Goal: Communication & Community: Participate in discussion

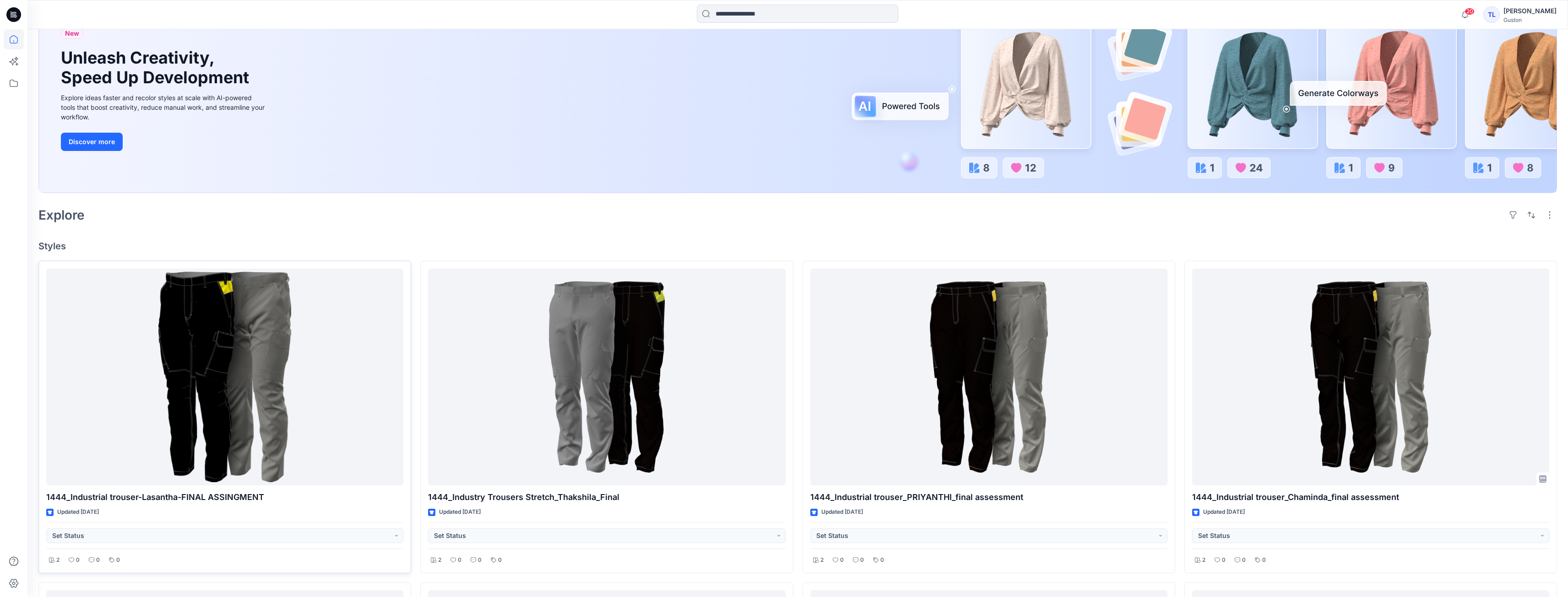
scroll to position [183, 0]
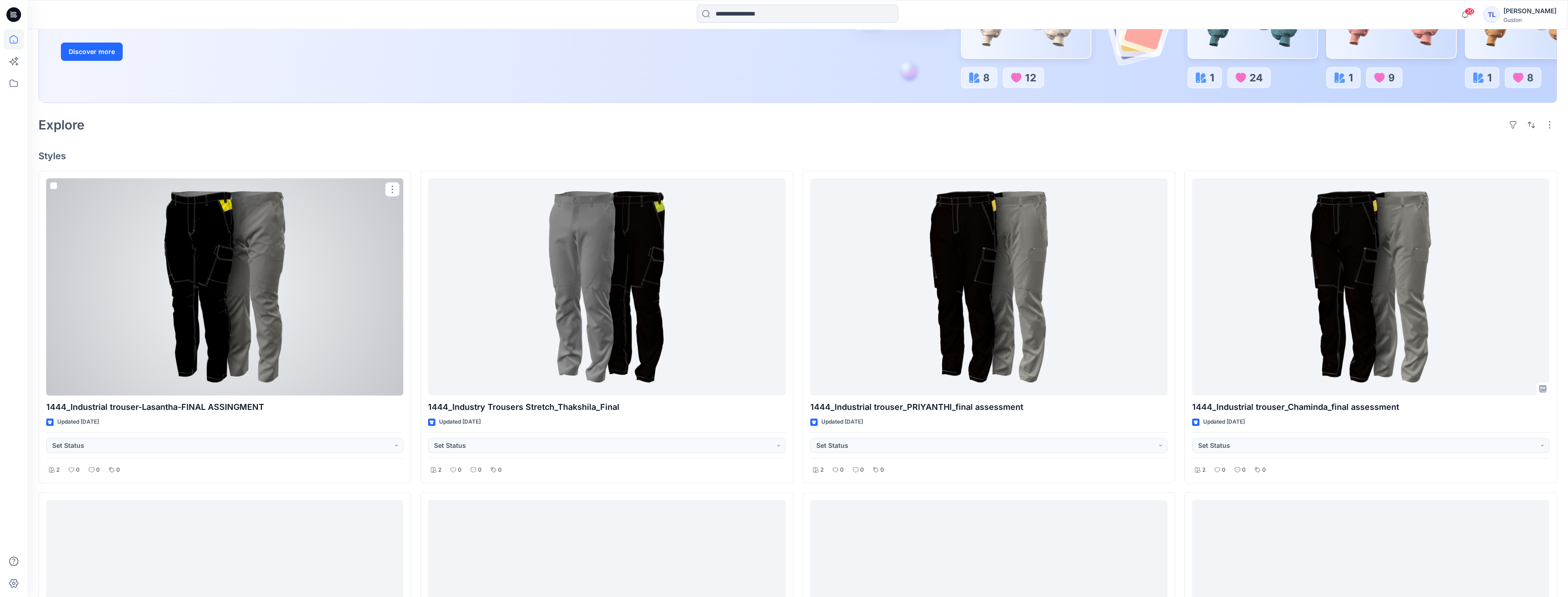
click at [305, 298] on div at bounding box center [224, 287] width 357 height 218
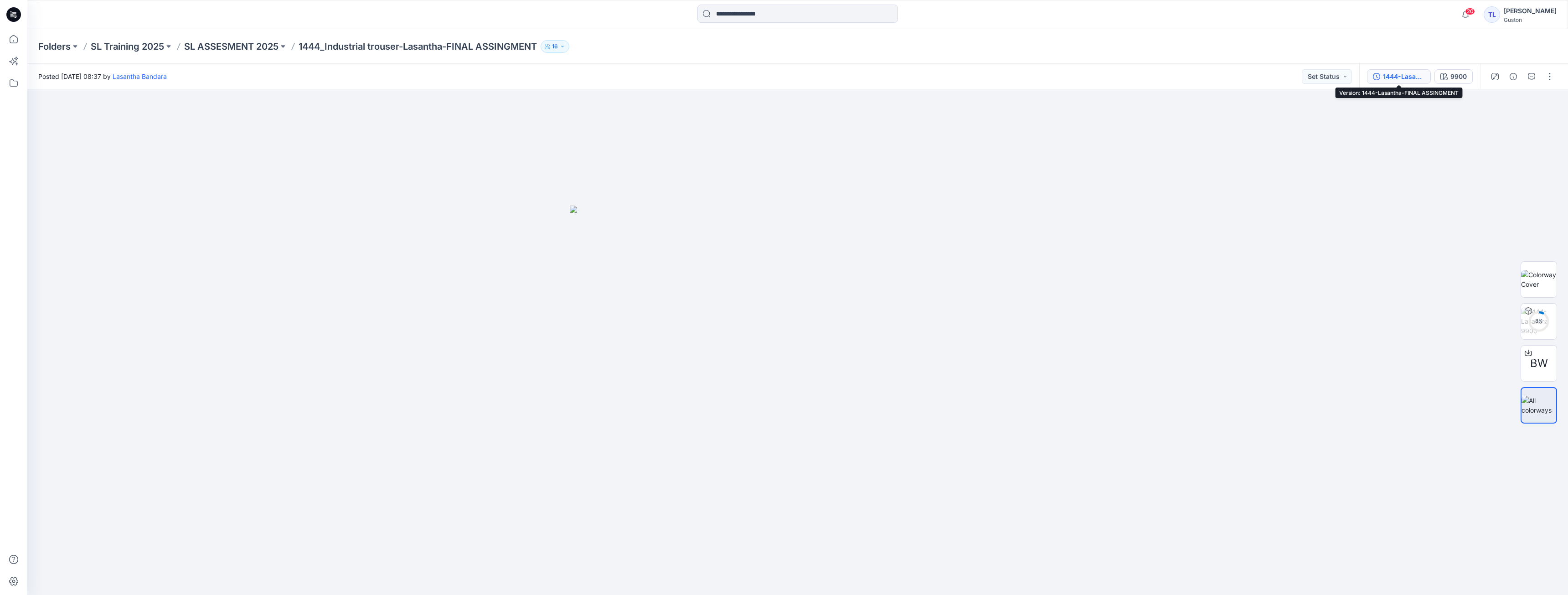
click at [1395, 81] on button "1444-Lasantha-FINAL ASSINGMENT" at bounding box center [1399, 77] width 64 height 15
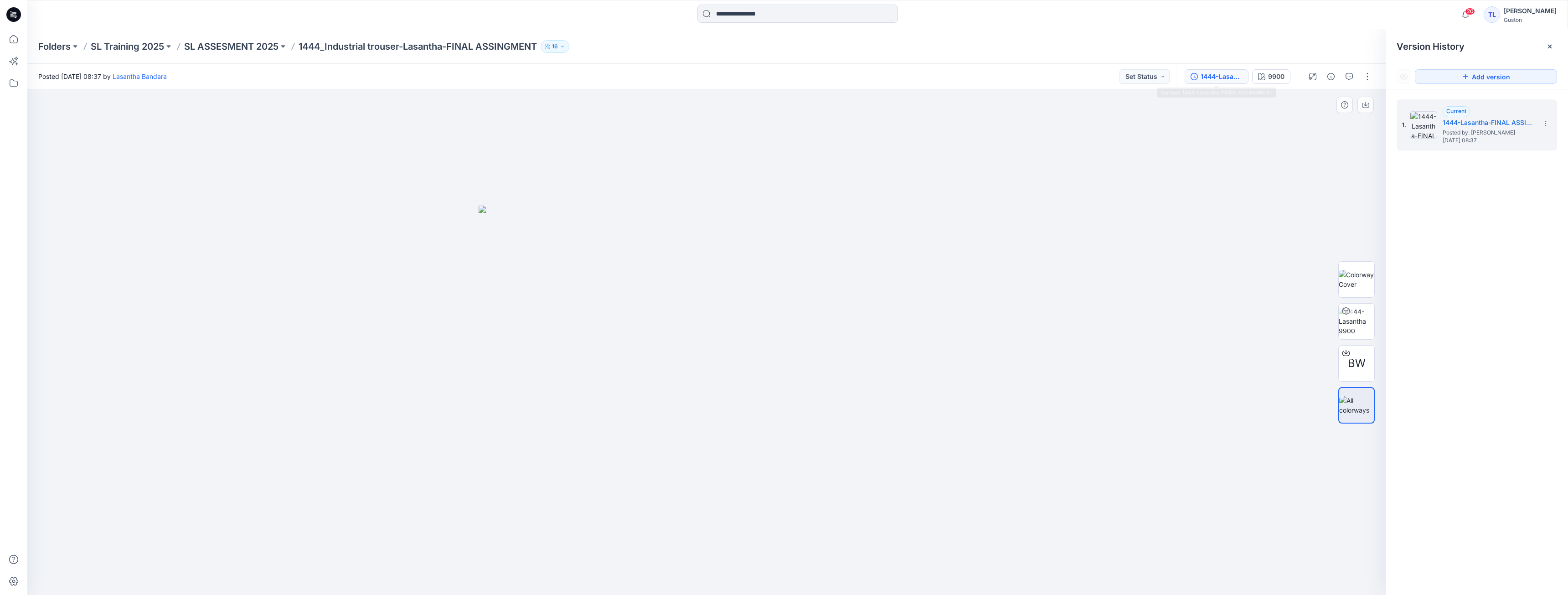
drag, startPoint x: 821, startPoint y: 425, endPoint x: 797, endPoint y: 372, distance: 58.2
click at [821, 424] on img at bounding box center [707, 400] width 456 height 390
click at [9, 83] on icon at bounding box center [13, 83] width 20 height 20
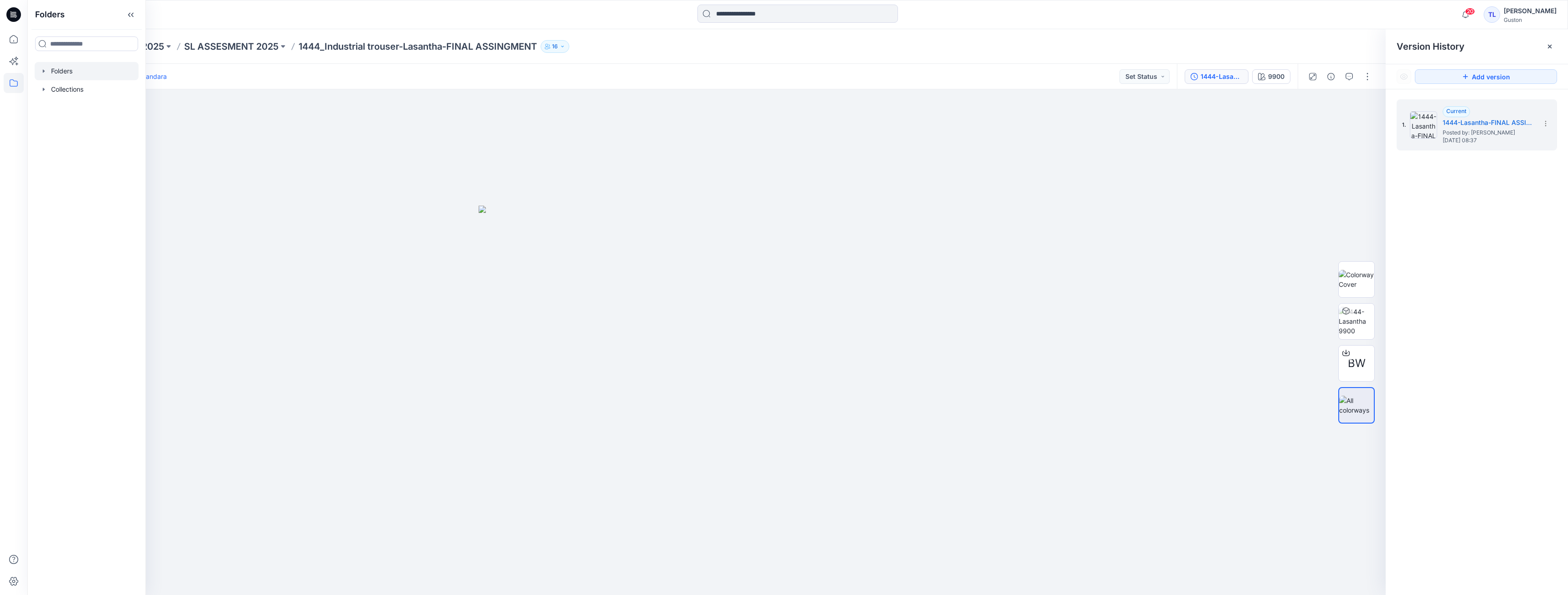
click at [67, 72] on div at bounding box center [87, 71] width 104 height 18
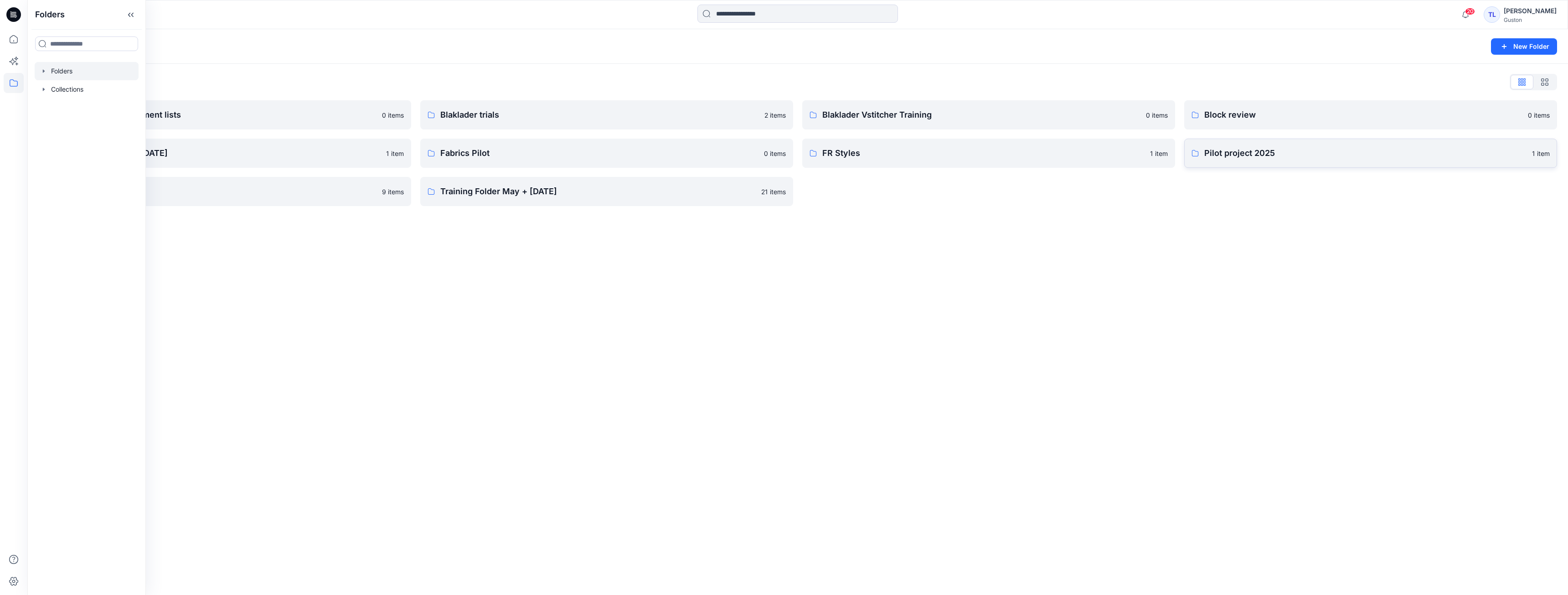
click at [1259, 157] on p "Pilot project 2025" at bounding box center [1365, 153] width 322 height 13
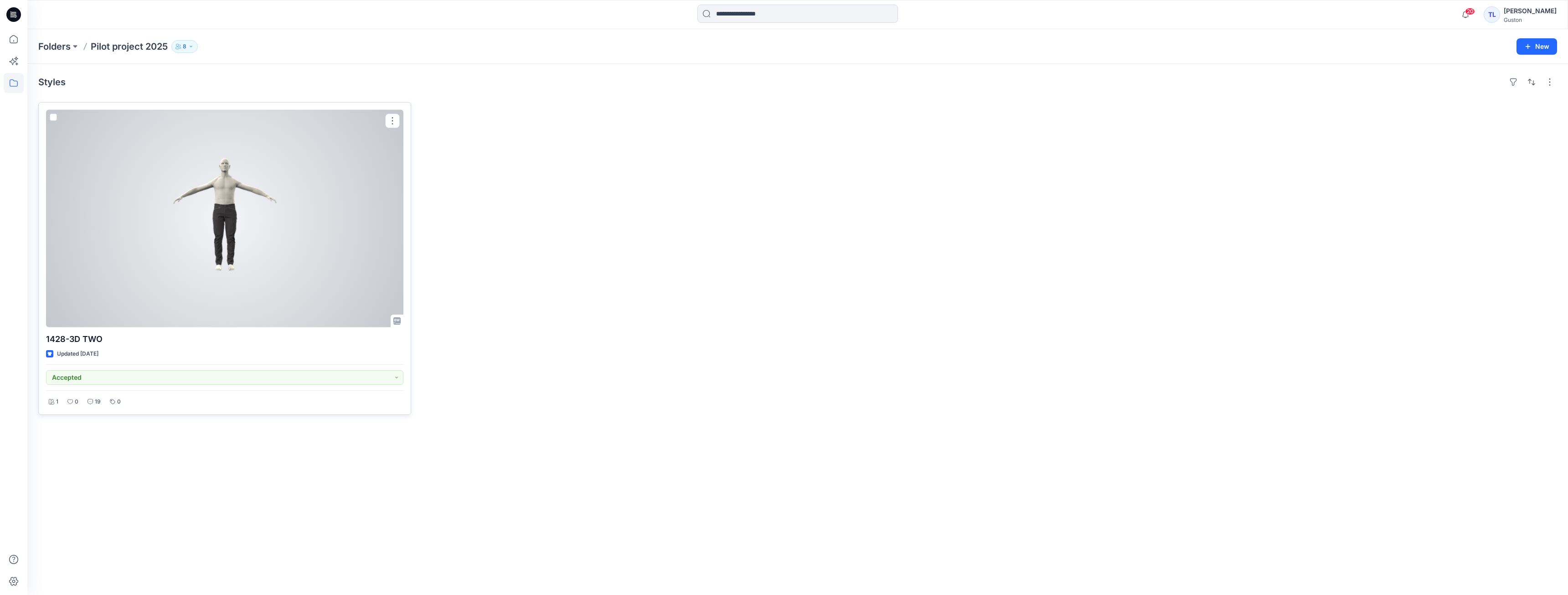
click at [261, 271] on div at bounding box center [225, 219] width 357 height 217
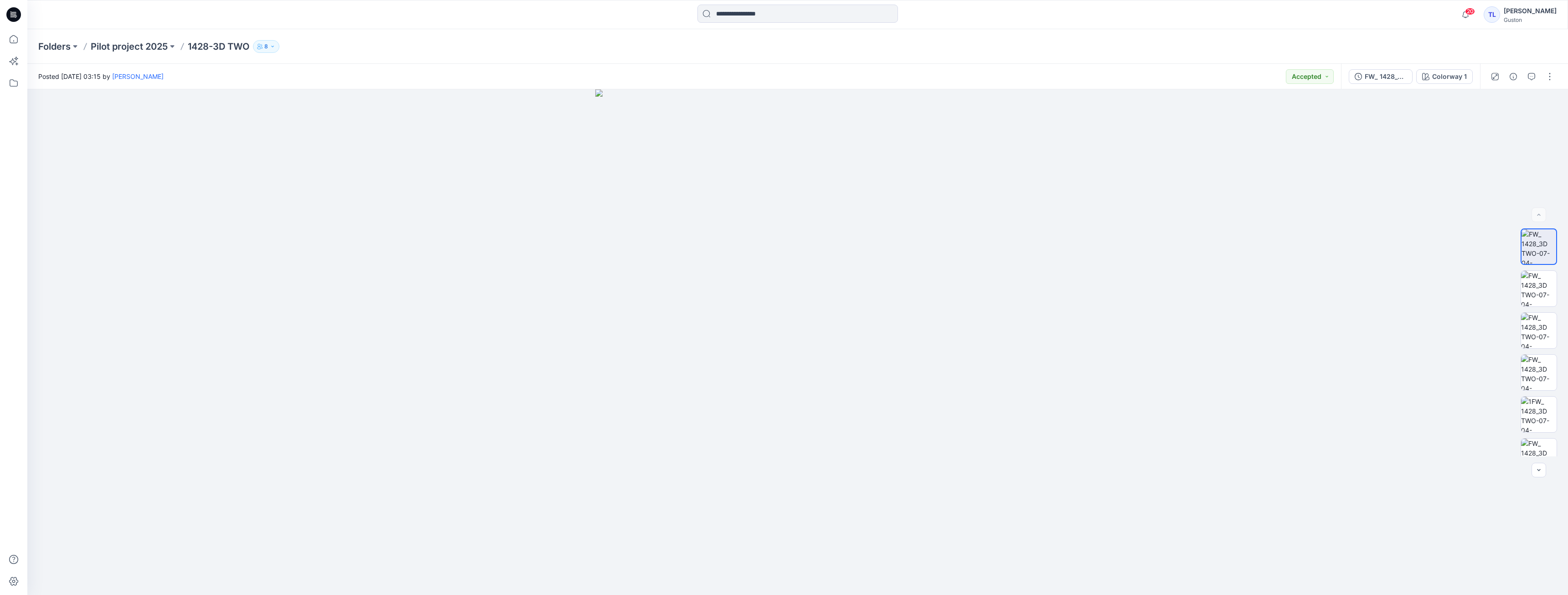
click at [1385, 84] on div "FW_ 1428_3D TWO-07-04-2025 Colorway 1" at bounding box center [1411, 77] width 139 height 25
click at [1387, 79] on div "FW_ 1428_3D TWO-07-04-2025" at bounding box center [1385, 76] width 42 height 10
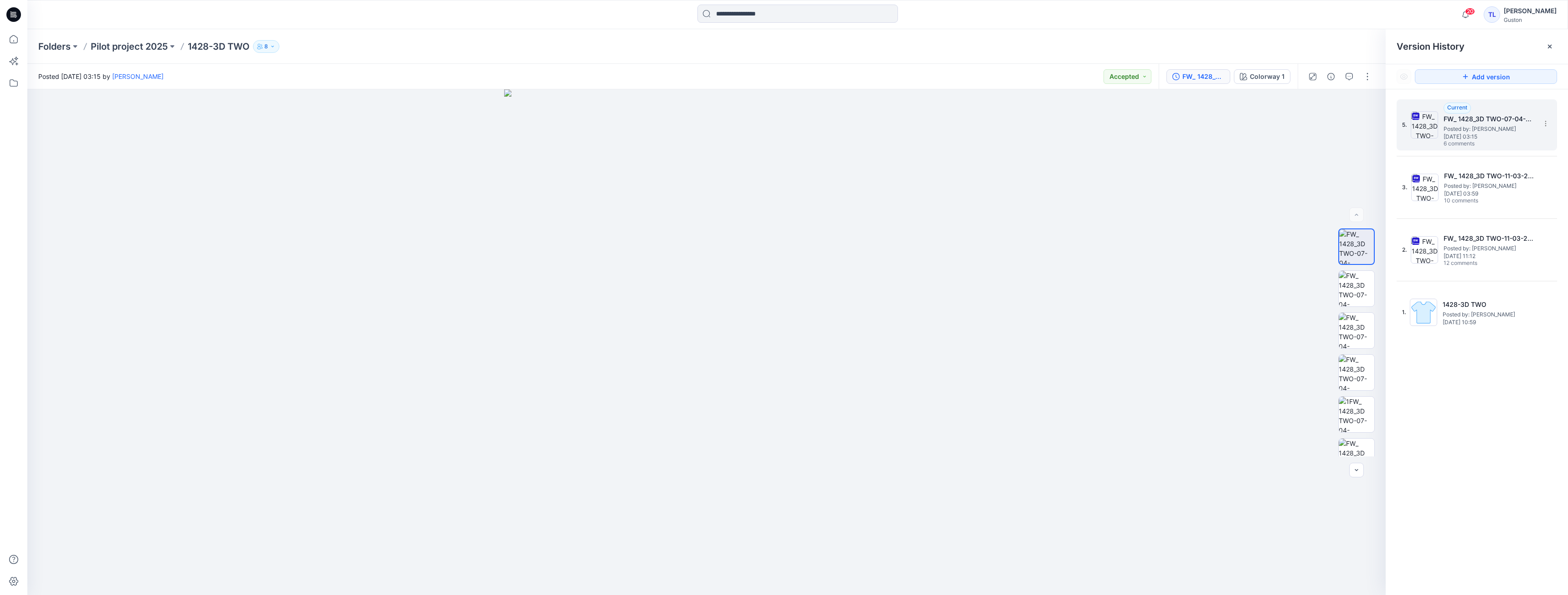
click at [1457, 139] on span "[DATE] 03:15" at bounding box center [1489, 137] width 91 height 7
click at [1465, 191] on span "[DATE] 03:59" at bounding box center [1489, 194] width 91 height 7
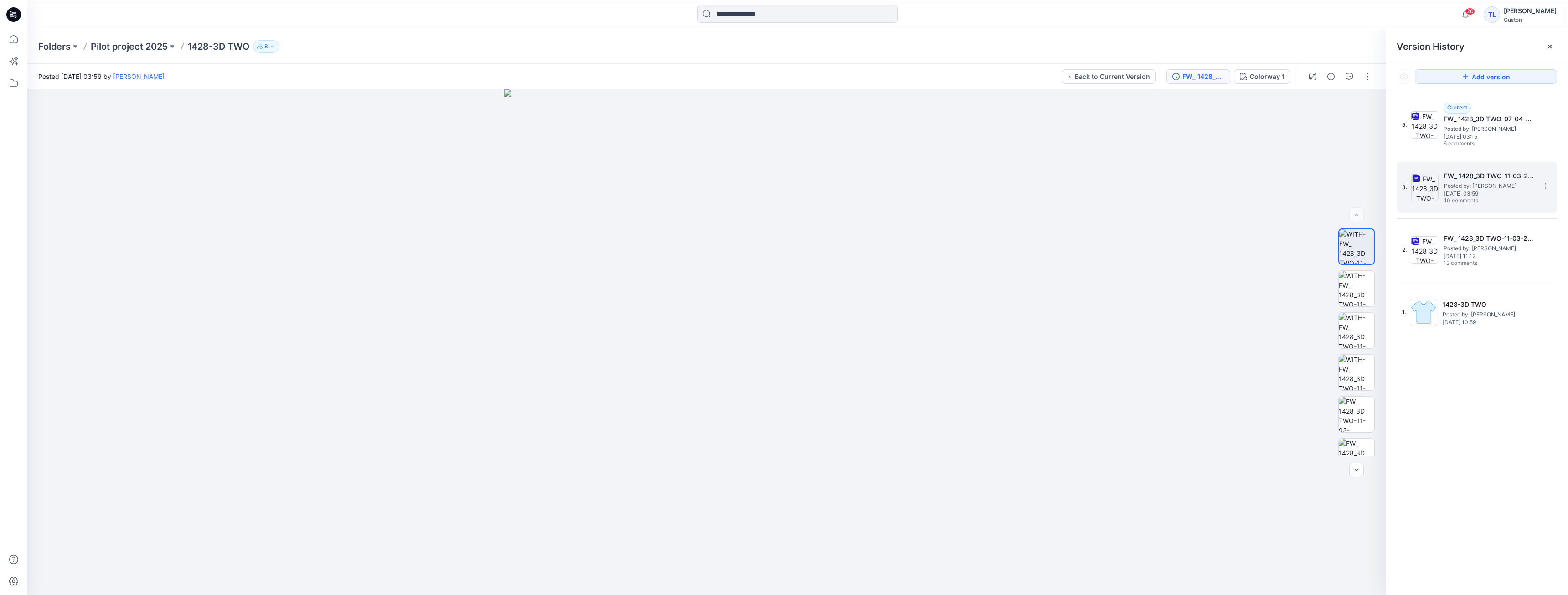
click at [1458, 200] on span "10 comments" at bounding box center [1476, 201] width 64 height 7
click at [1465, 245] on span "Posted by: [PERSON_NAME]" at bounding box center [1489, 249] width 91 height 9
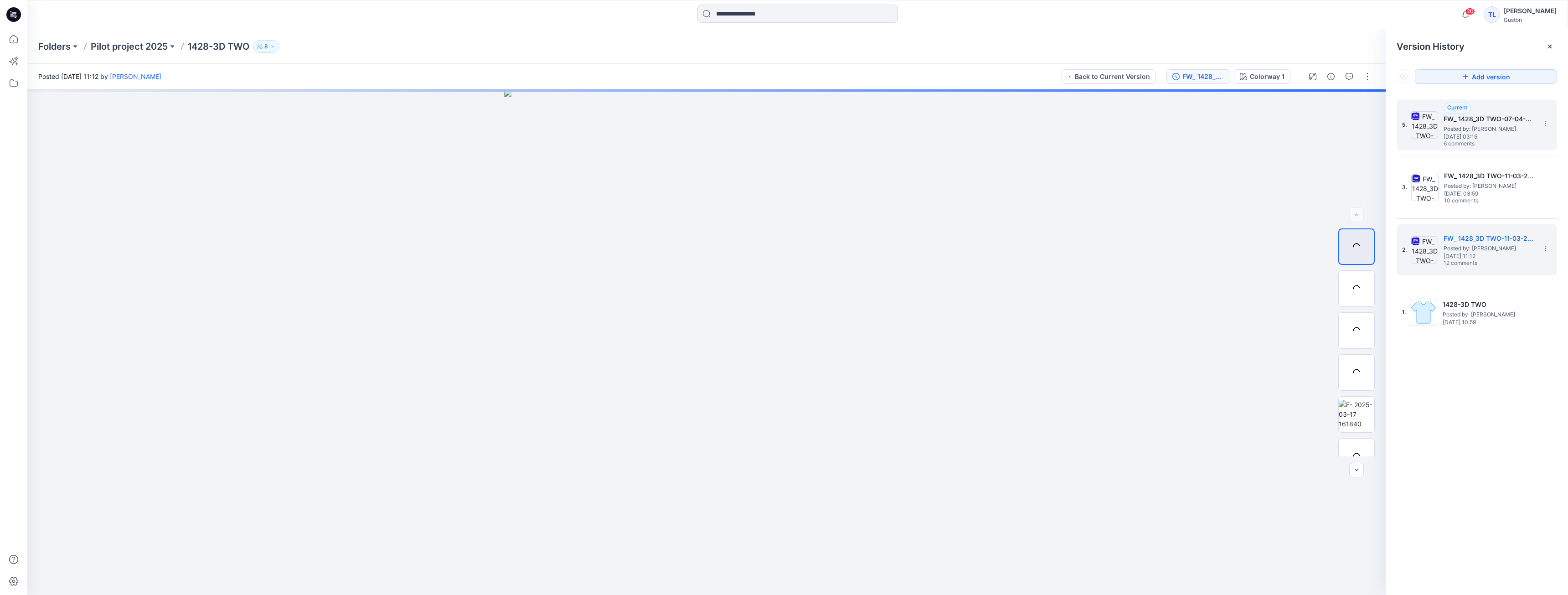
click at [1493, 141] on span "6 comments" at bounding box center [1475, 144] width 64 height 7
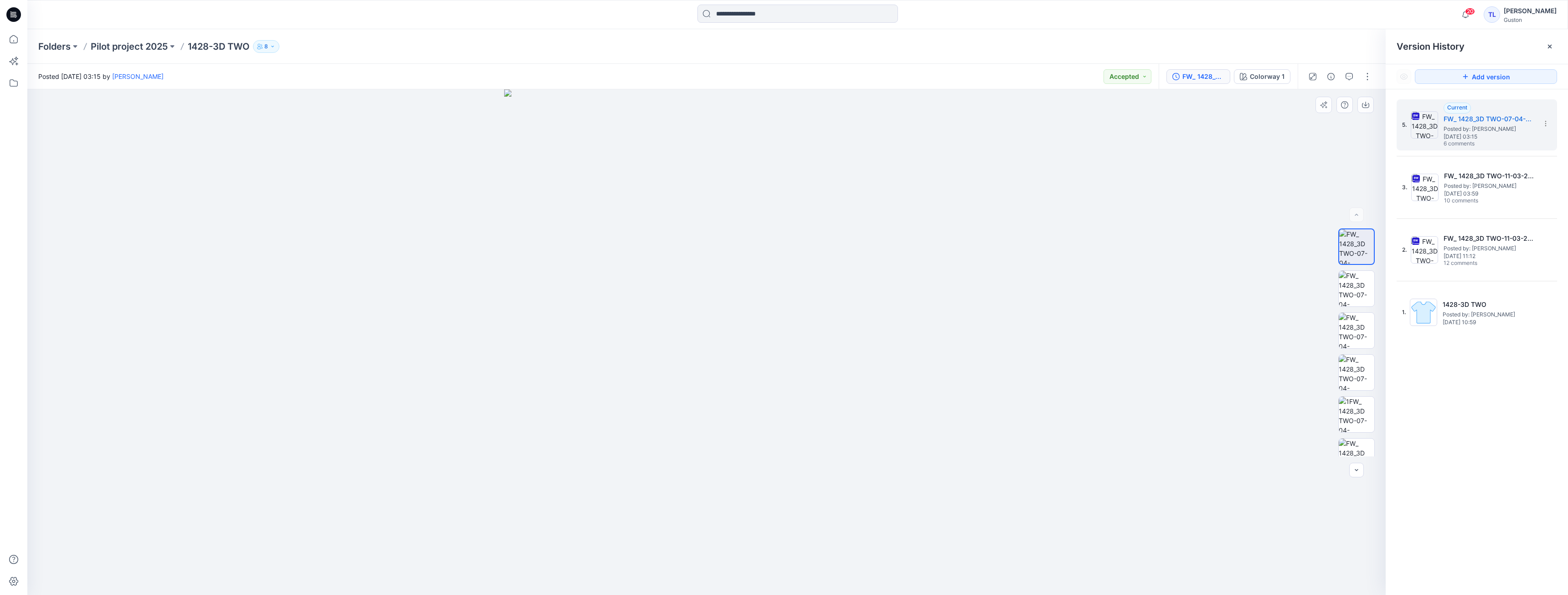
click at [701, 330] on img at bounding box center [706, 342] width 404 height 506
click at [1350, 79] on icon "button" at bounding box center [1349, 76] width 7 height 7
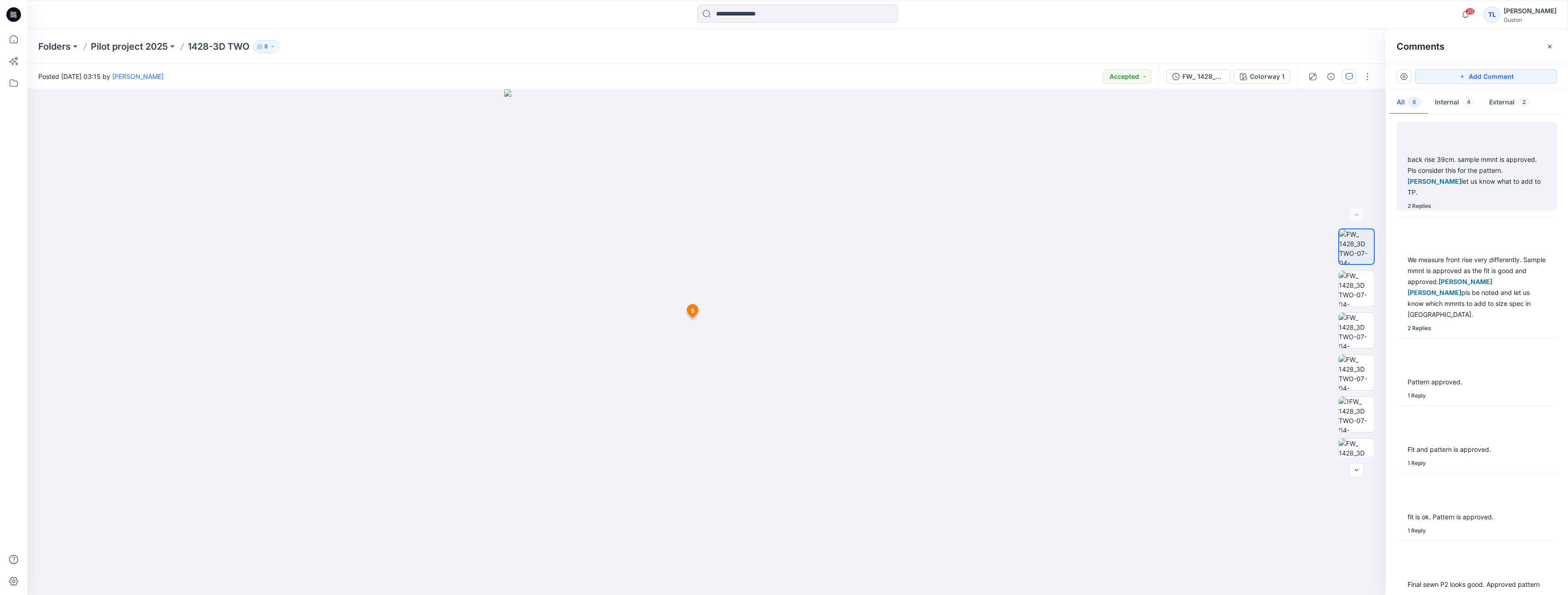
click at [1469, 177] on div "back rise 39cm. sample mmnt is approved. Pls consider this for the pattern. [PE…" at bounding box center [1477, 176] width 139 height 44
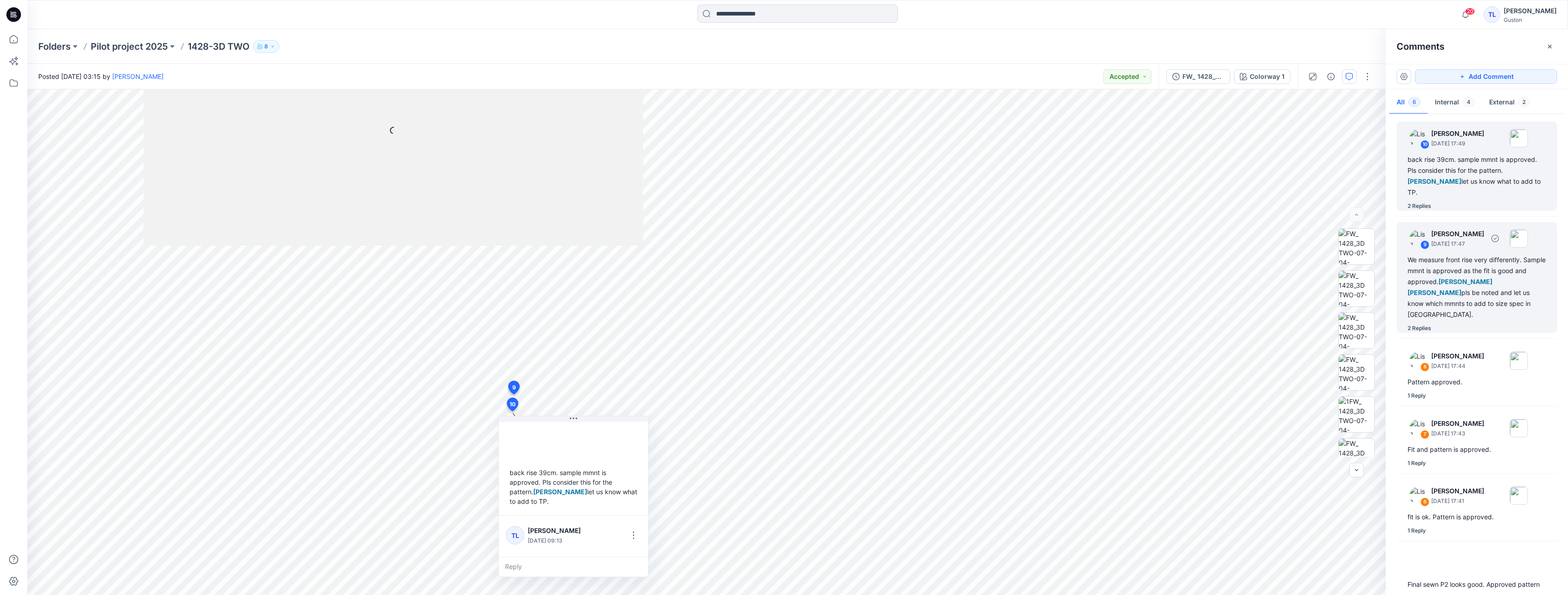
click at [1462, 255] on div "9 [PERSON_NAME] [DATE] 17:47 We measure front rise very differently. Sample mmn…" at bounding box center [1477, 277] width 161 height 111
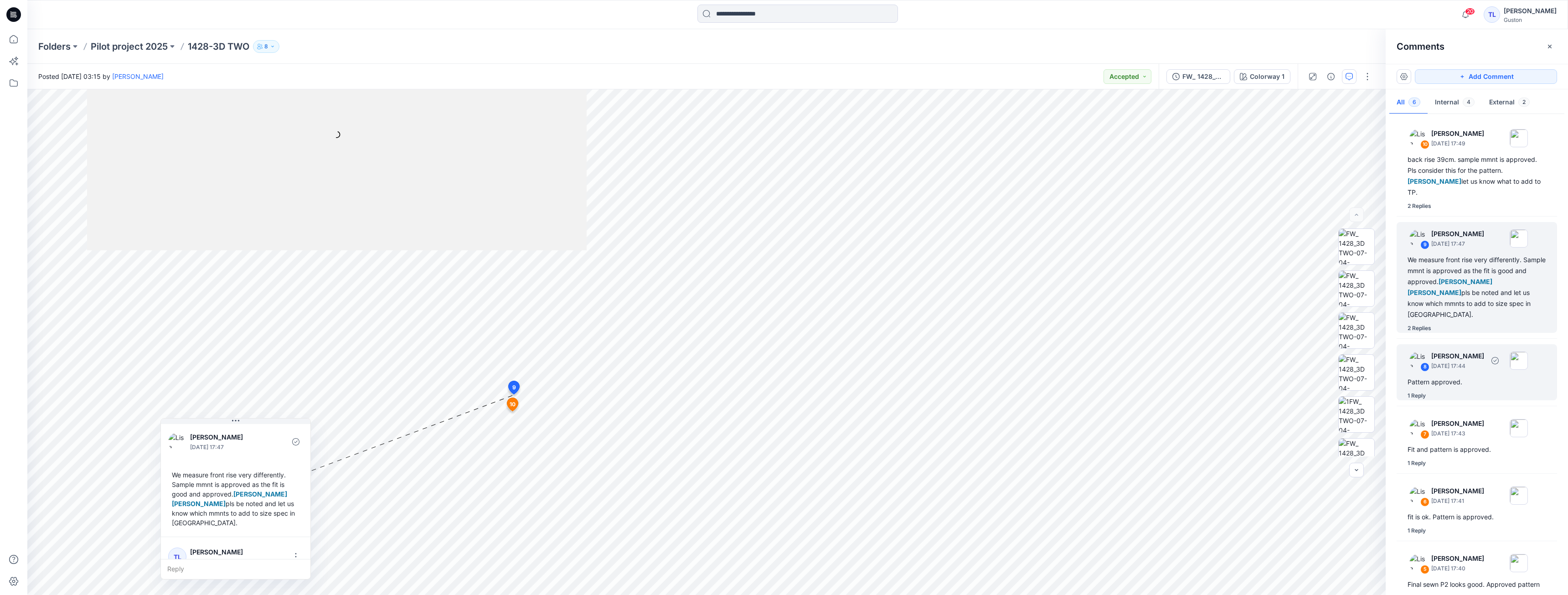
click at [1453, 384] on div "Pattern approved." at bounding box center [1477, 382] width 139 height 11
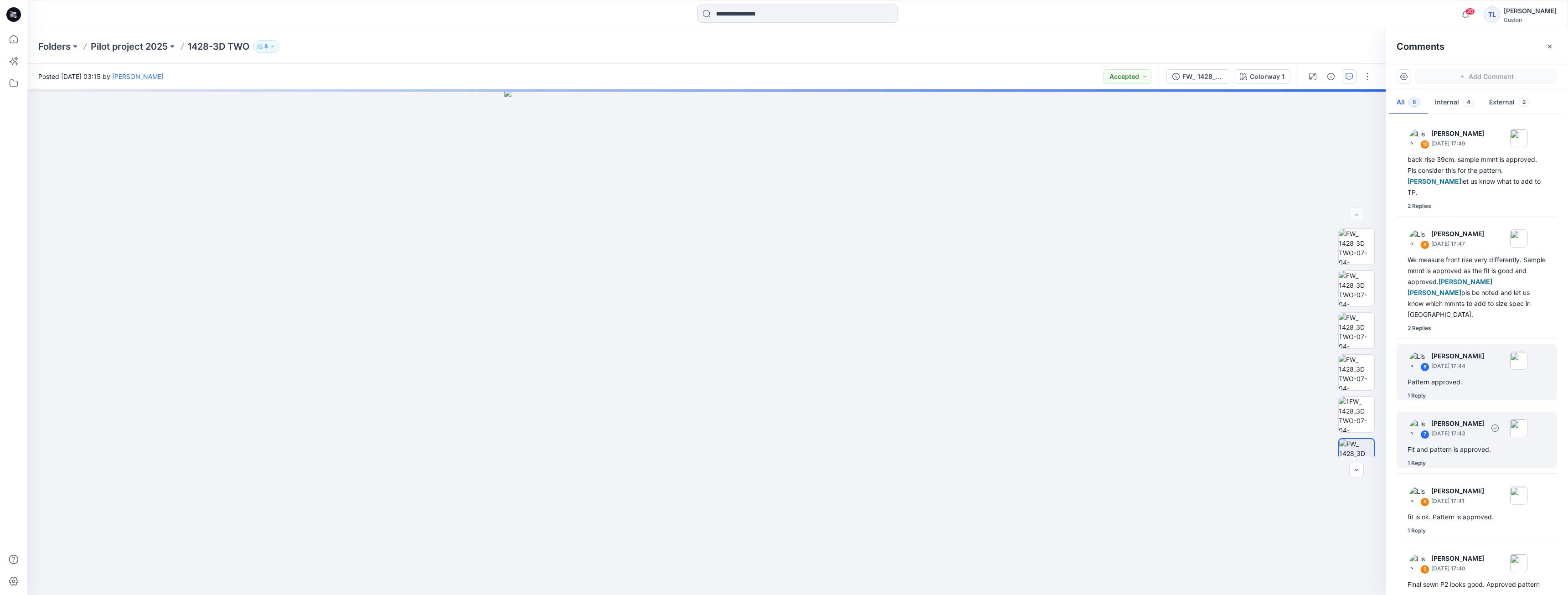
click at [1443, 442] on div "7 [PERSON_NAME] [DATE] 17:43 Fit and pattern is approved. 1 Reply" at bounding box center [1477, 440] width 161 height 56
click at [685, 376] on div "Colorway 1 Loading... Material Properties Loading..." at bounding box center [707, 342] width 1359 height 506
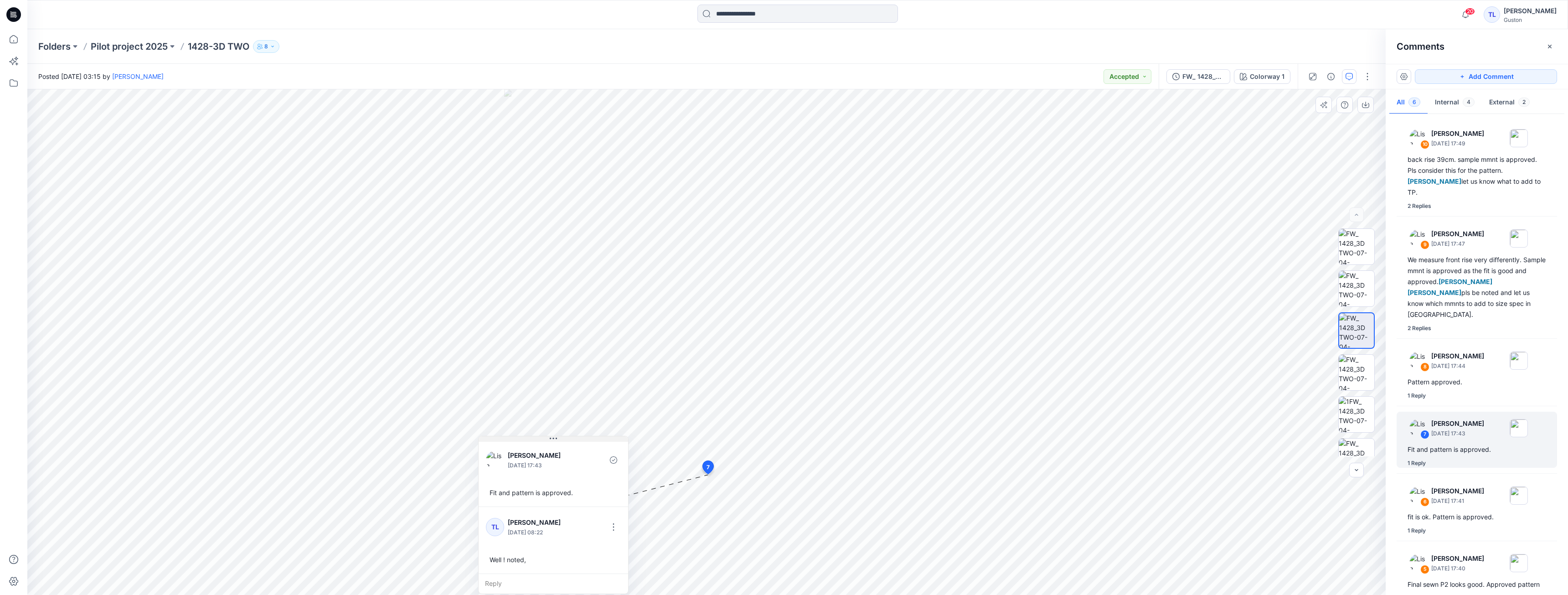
click at [607, 434] on div "11 7 [PERSON_NAME] [DATE] 17:43 Fit and pattern is approved. TL Tharindu [PERSO…" at bounding box center [707, 342] width 1359 height 506
drag, startPoint x: 611, startPoint y: 445, endPoint x: 588, endPoint y: 443, distance: 23.1
click at [639, 446] on div "[PERSON_NAME] [DATE] 17:43 Fit and pattern is approved." at bounding box center [581, 474] width 149 height 67
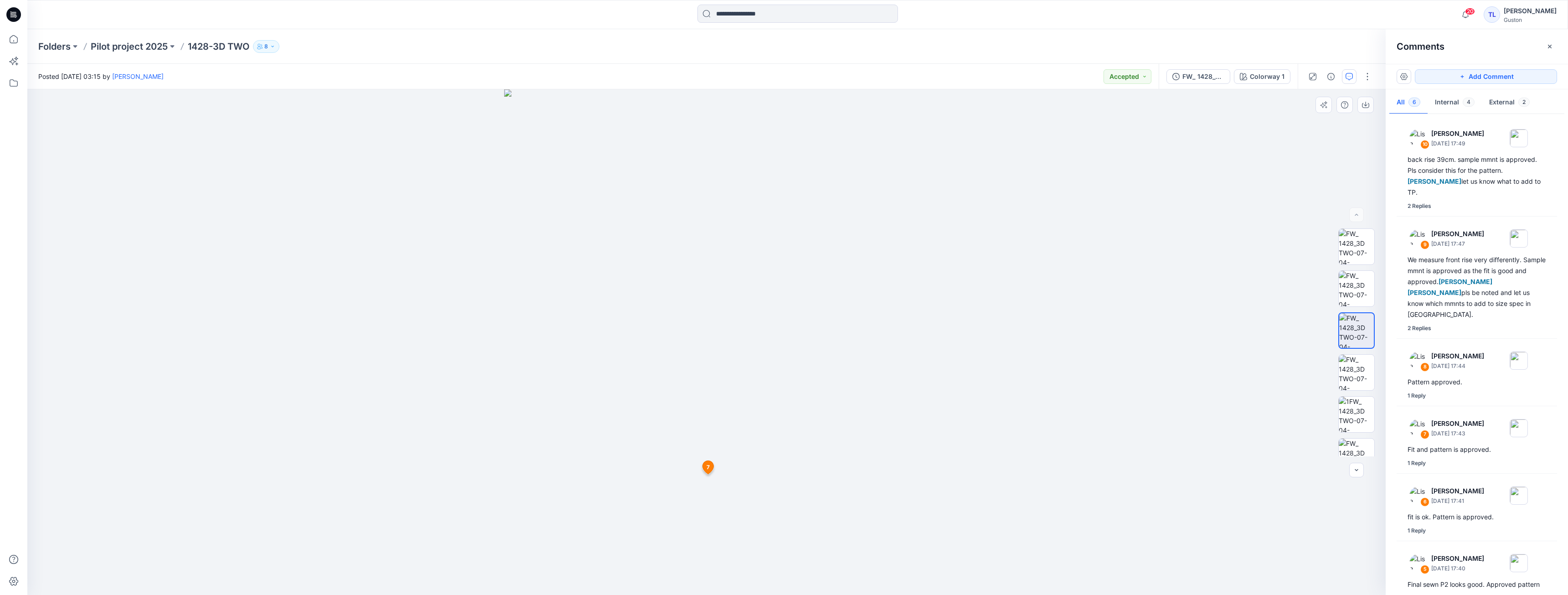
click at [708, 466] on span "7" at bounding box center [708, 468] width 3 height 8
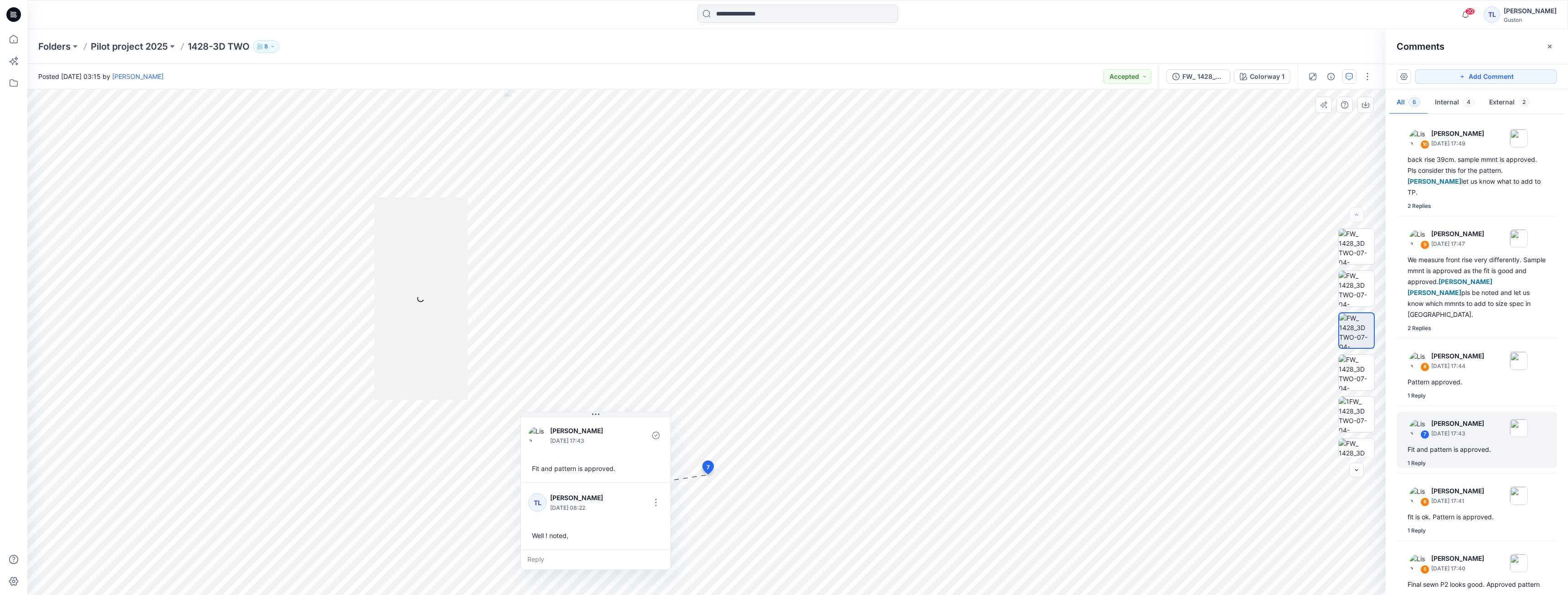
drag, startPoint x: 578, startPoint y: 520, endPoint x: 642, endPoint y: 428, distance: 112.1
click at [642, 428] on div at bounding box center [635, 436] width 21 height 25
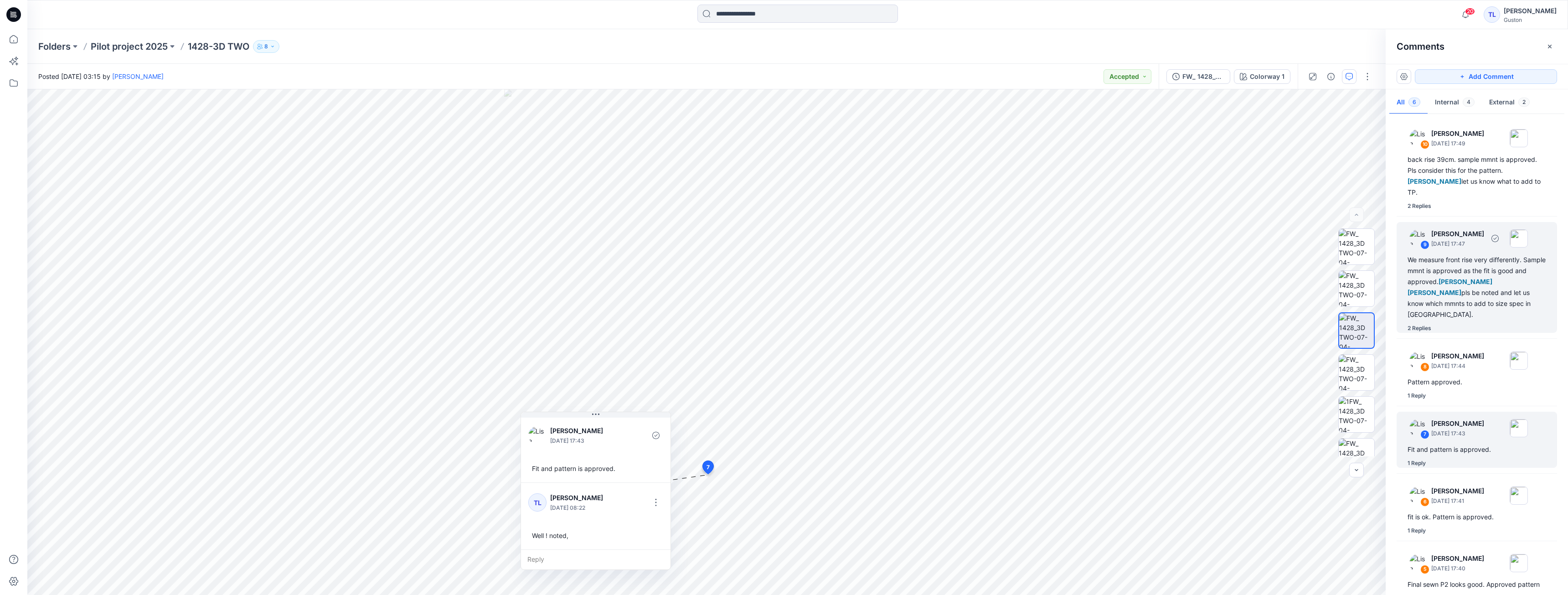
click at [1485, 310] on div "We measure front rise very differently. Sample mmnt is approved as the fit is g…" at bounding box center [1477, 287] width 139 height 65
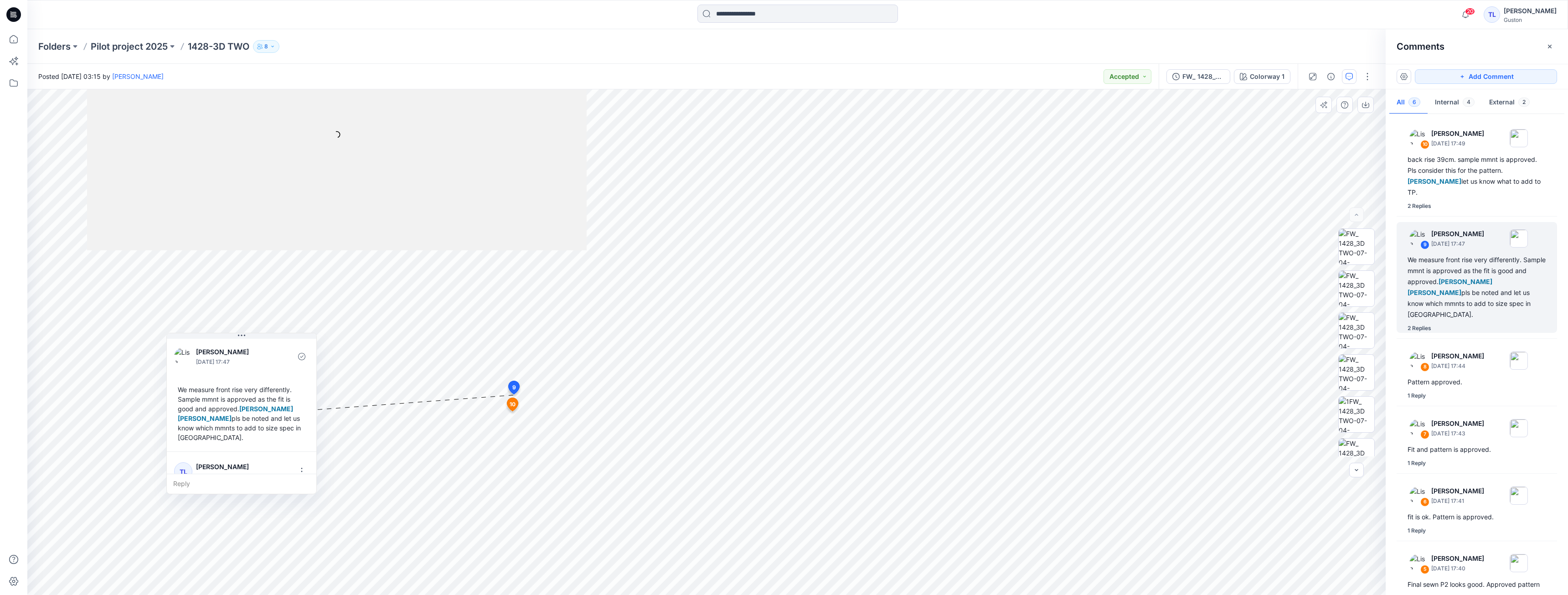
drag, startPoint x: 267, startPoint y: 425, endPoint x: 288, endPoint y: 372, distance: 57.0
click at [272, 338] on div "[PERSON_NAME] [DATE] 17:47 We measure front rise very differently. Sample mmnt …" at bounding box center [241, 394] width 149 height 115
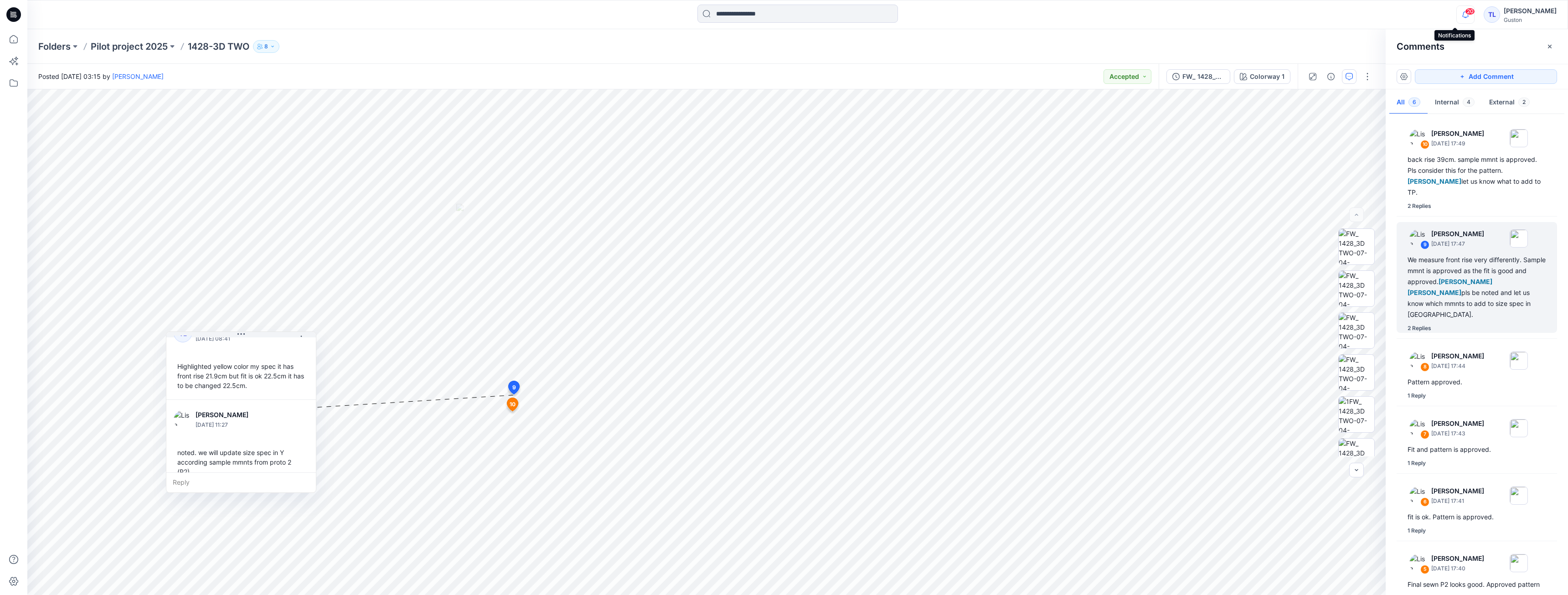
click at [1457, 11] on icon "button" at bounding box center [1465, 14] width 17 height 18
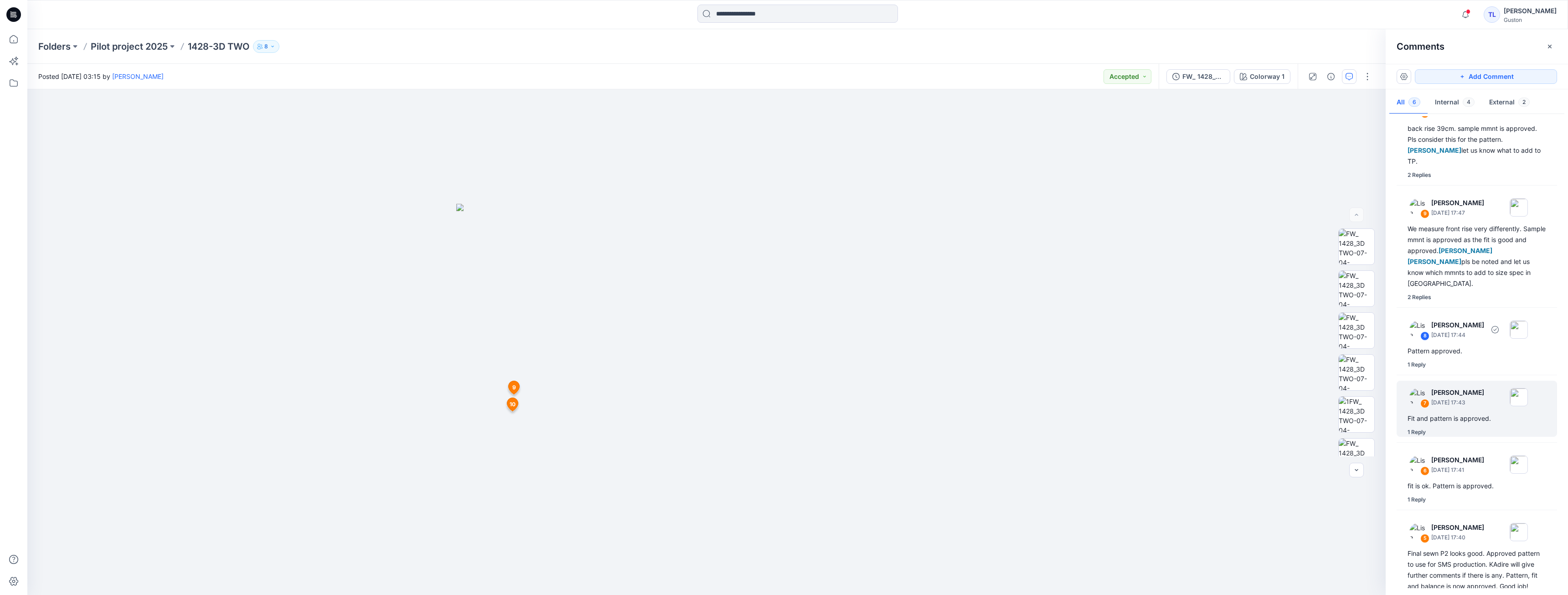
scroll to position [64, 0]
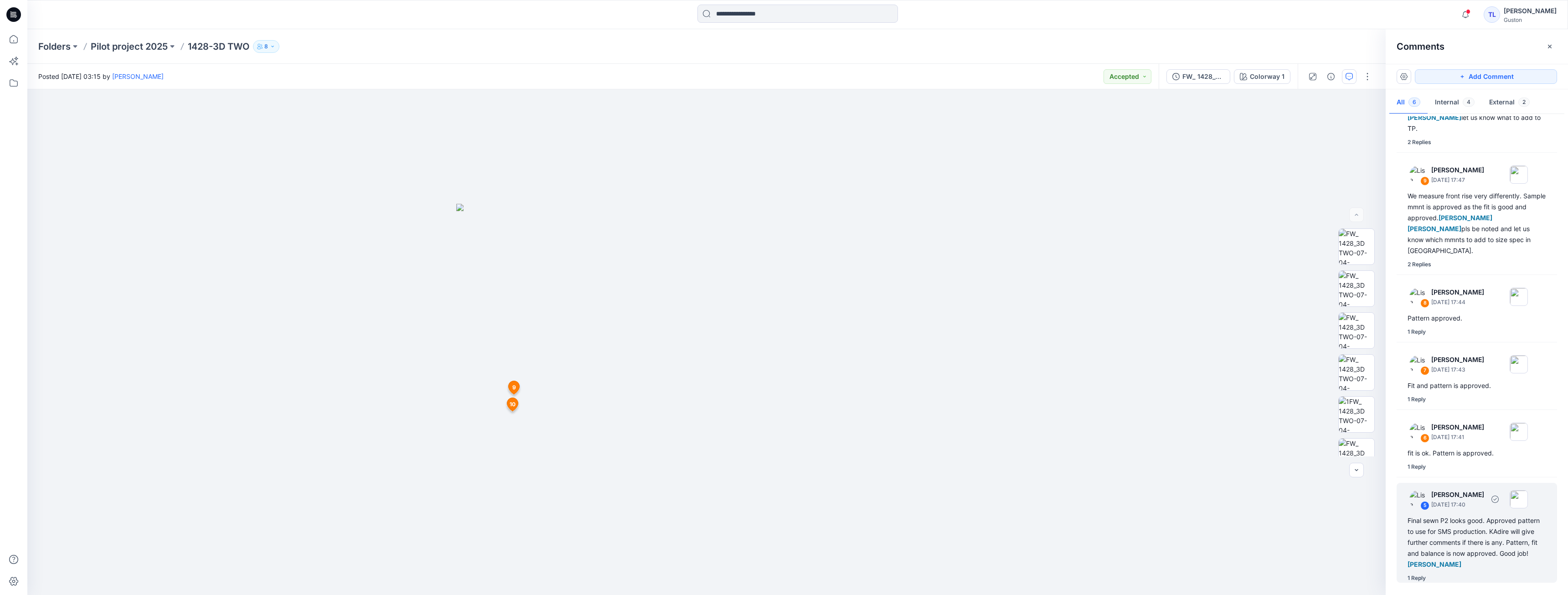
click at [1453, 534] on div "Final sewn P2 looks good. Approved pattern to use for SMS production. KAdire wi…" at bounding box center [1477, 543] width 139 height 55
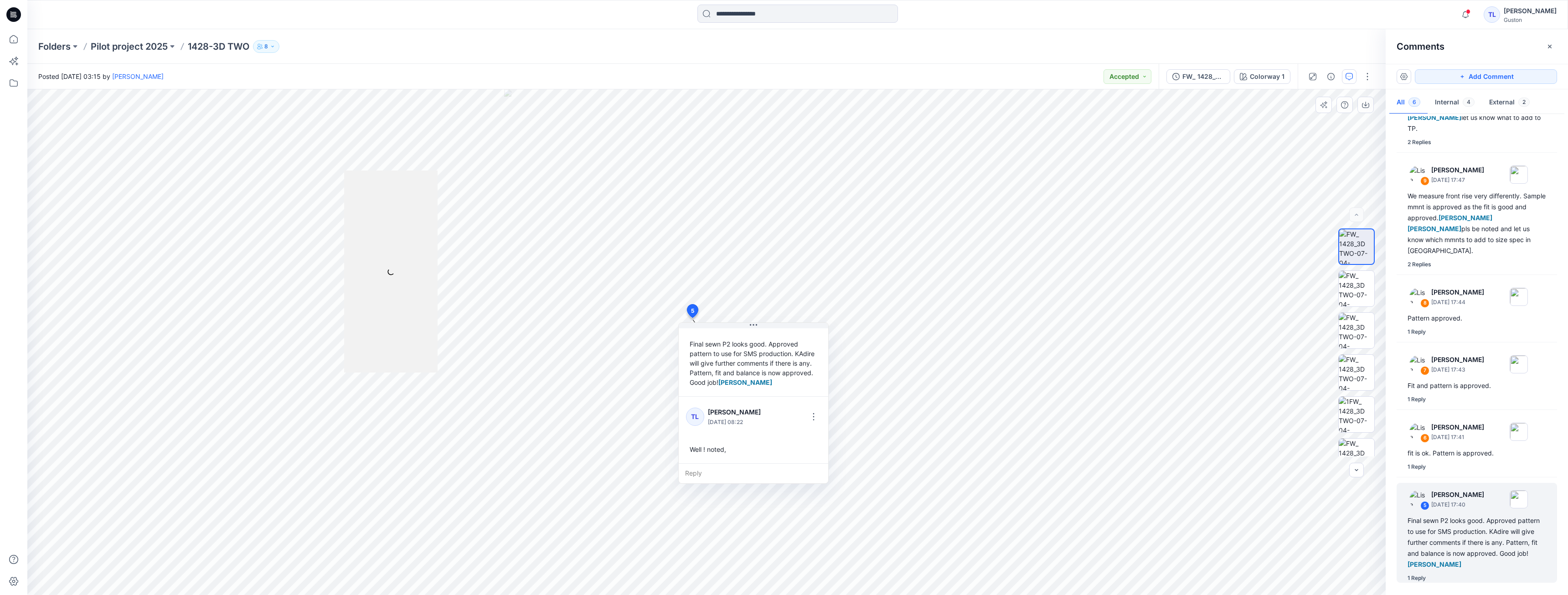
scroll to position [0, 0]
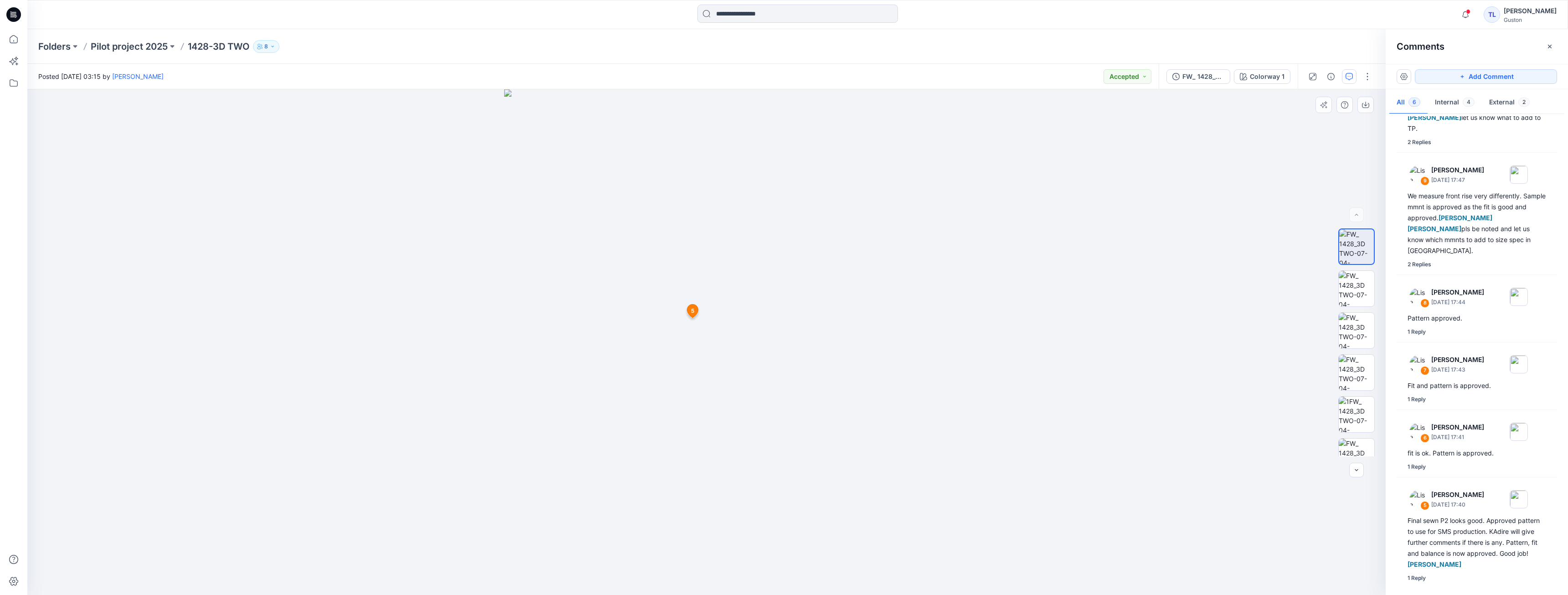
click at [694, 312] on span "5" at bounding box center [693, 311] width 3 height 8
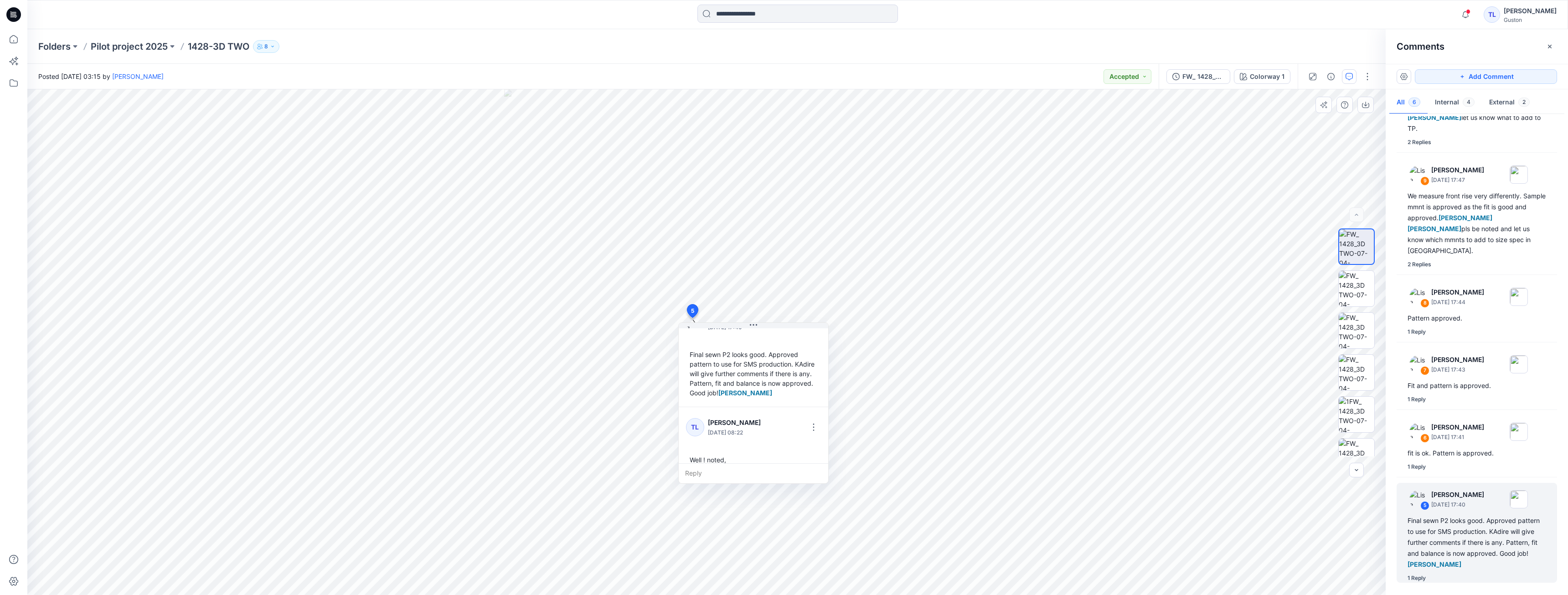
scroll to position [35, 0]
click at [1462, 87] on div "6 [PERSON_NAME] [DATE] 17:41" at bounding box center [1465, 74] width 126 height 25
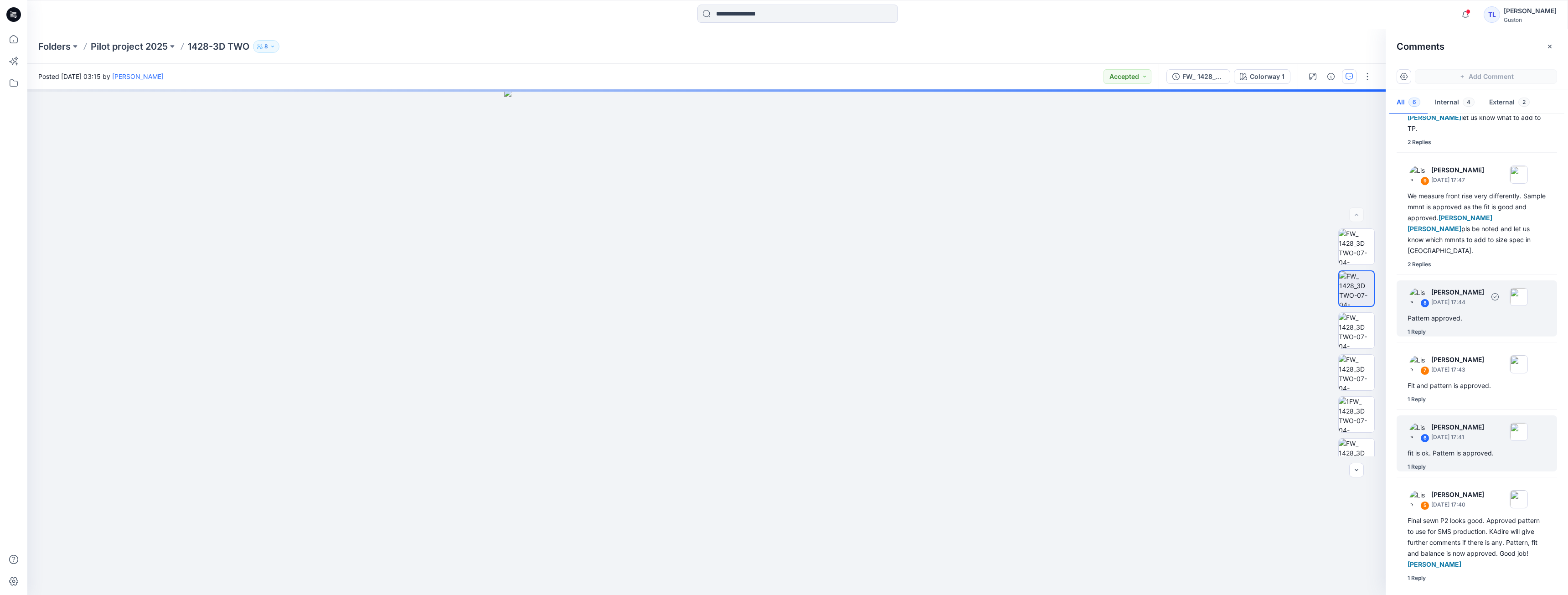
click at [1441, 324] on div "8 [PERSON_NAME] [DATE] 17:44 Pattern approved. 1 Reply" at bounding box center [1477, 308] width 161 height 56
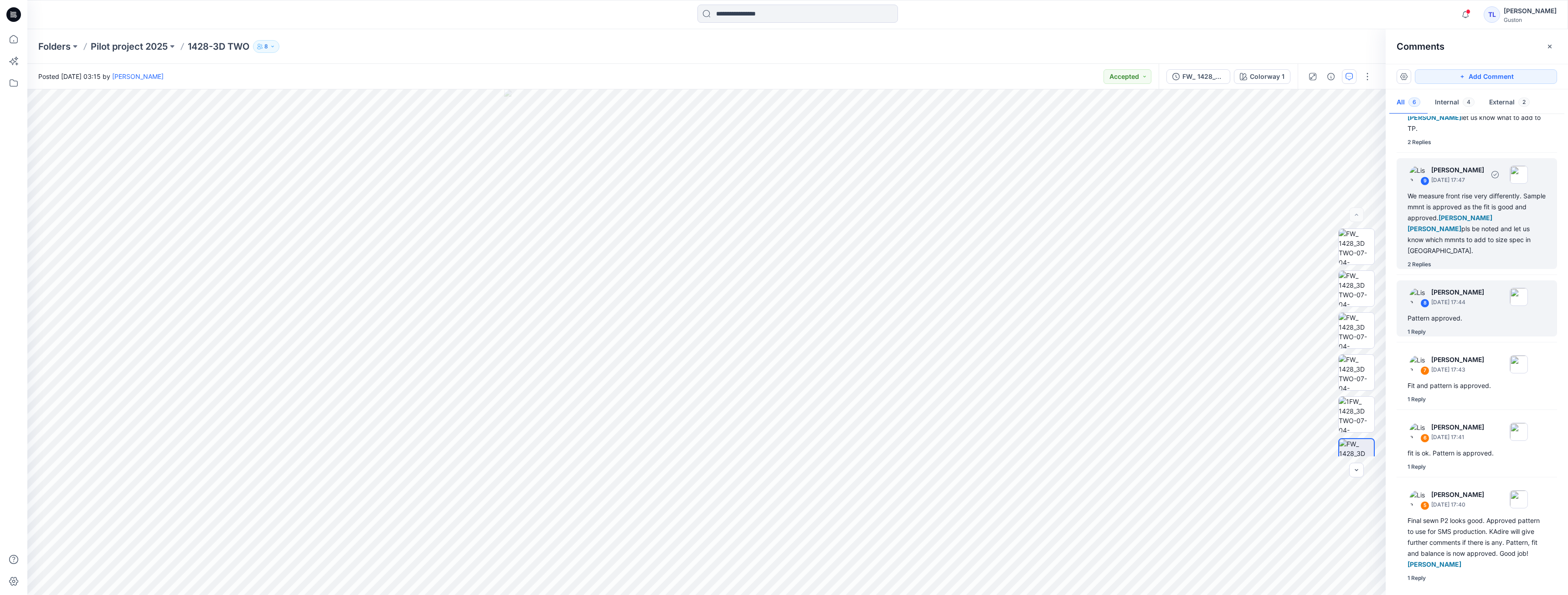
drag, startPoint x: 1482, startPoint y: 237, endPoint x: 1478, endPoint y: 235, distance: 4.5
click at [1482, 235] on div "We measure front rise very differently. Sample mmnt is approved as the fit is g…" at bounding box center [1477, 223] width 139 height 65
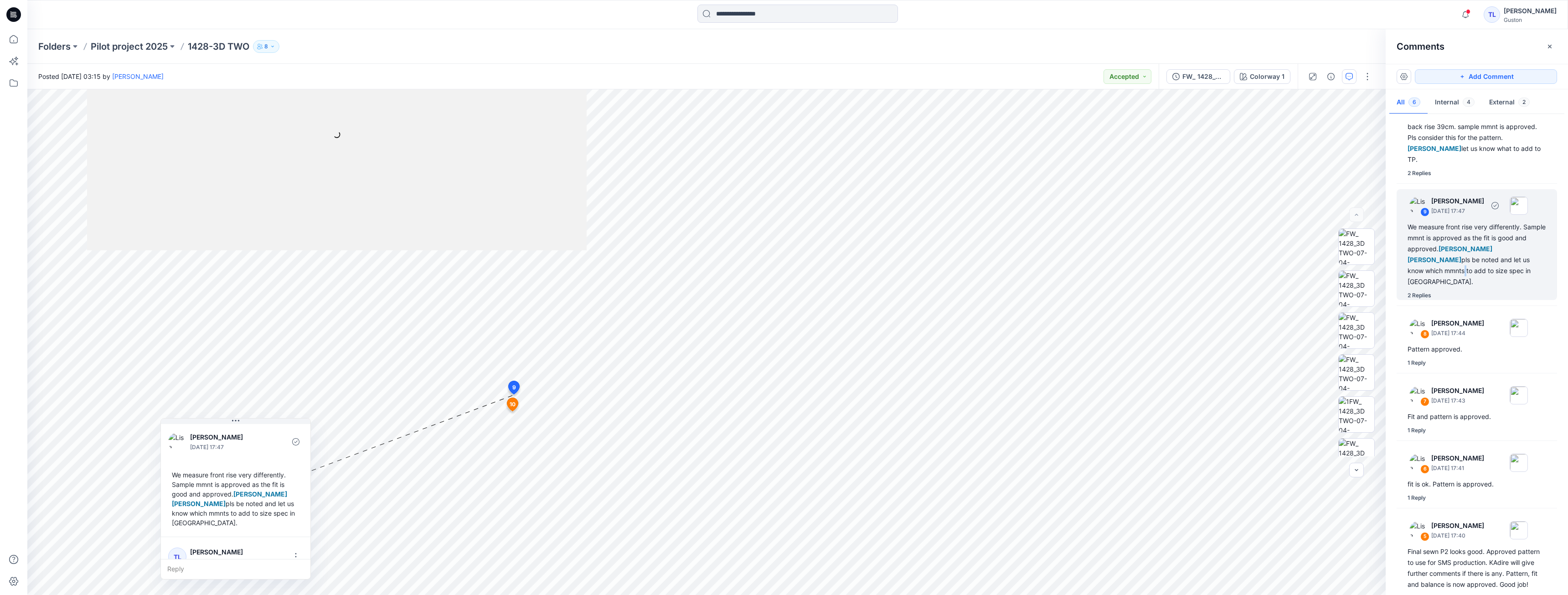
scroll to position [0, 0]
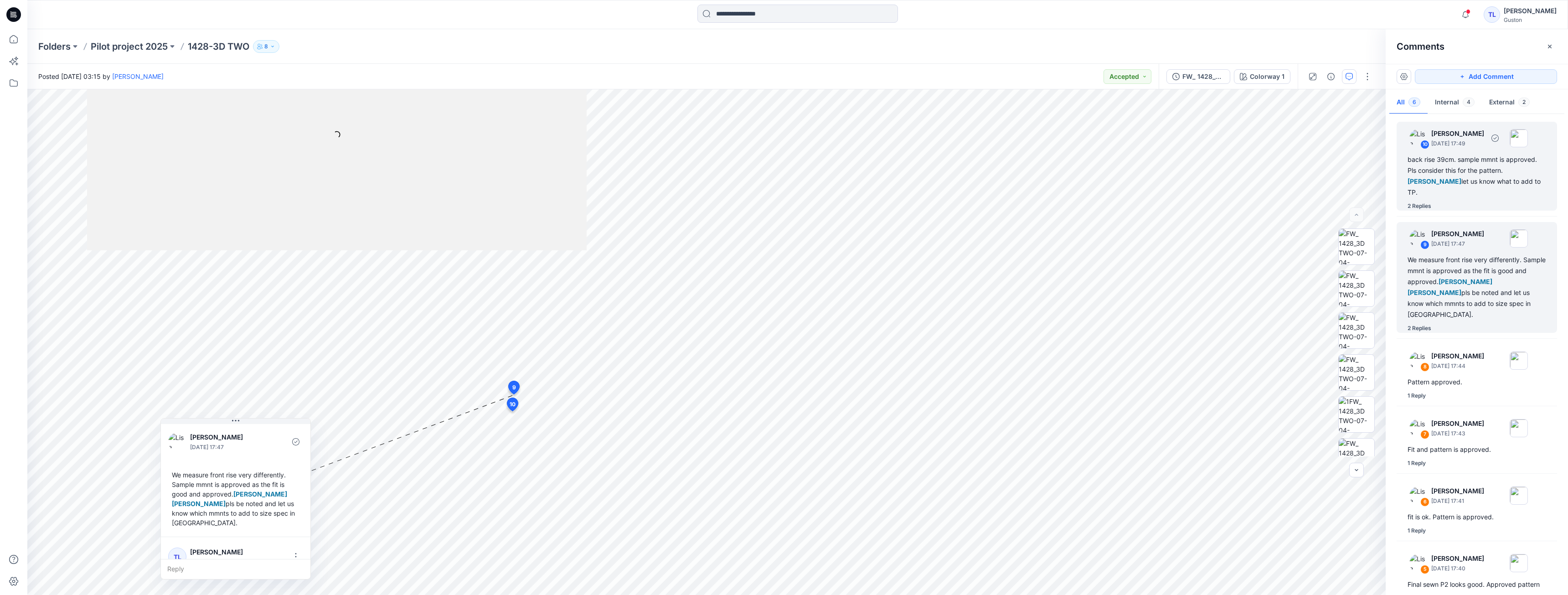
click at [1462, 173] on div "back rise 39cm. sample mmnt is approved. Pls consider this for the pattern. [PE…" at bounding box center [1477, 176] width 139 height 44
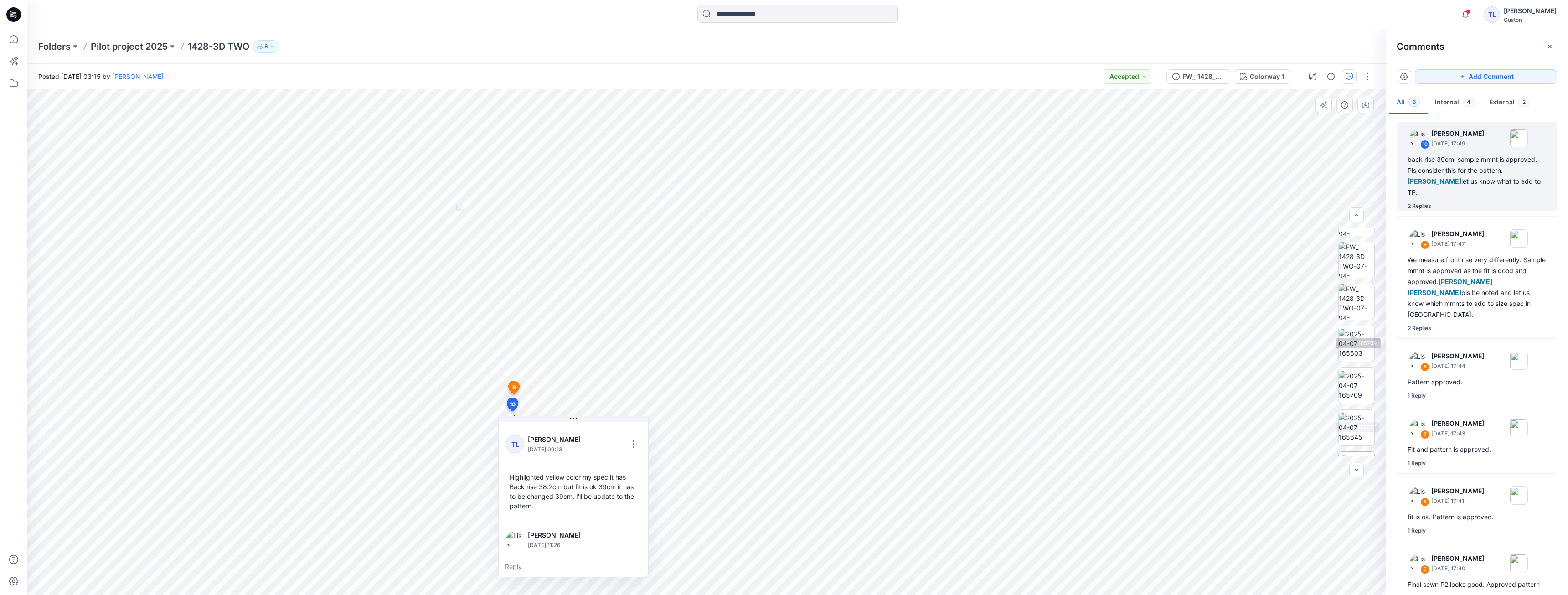
scroll to position [480, 0]
click at [1199, 80] on div "FW_ 1428_3D TWO-07-04-2025" at bounding box center [1203, 76] width 42 height 10
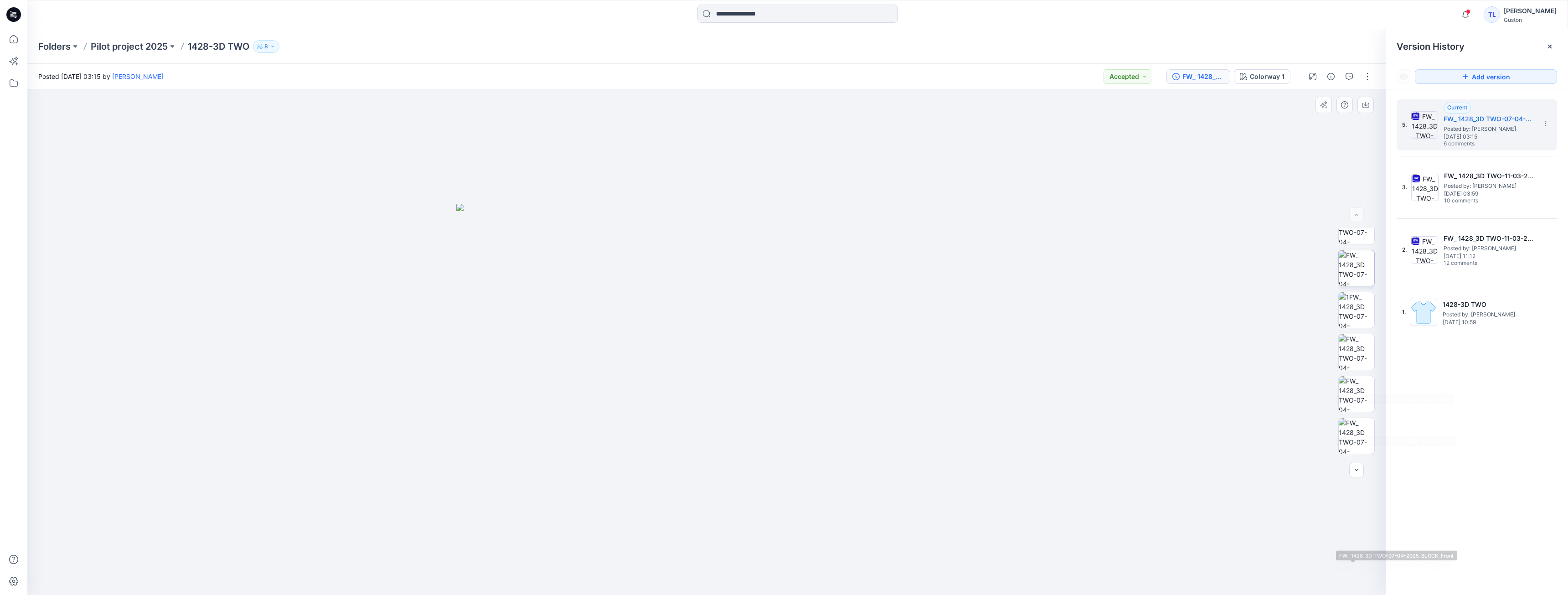
scroll to position [0, 0]
click at [1181, 79] on button "FW_ 1428_3D TWO-07-04-2025" at bounding box center [1199, 77] width 64 height 15
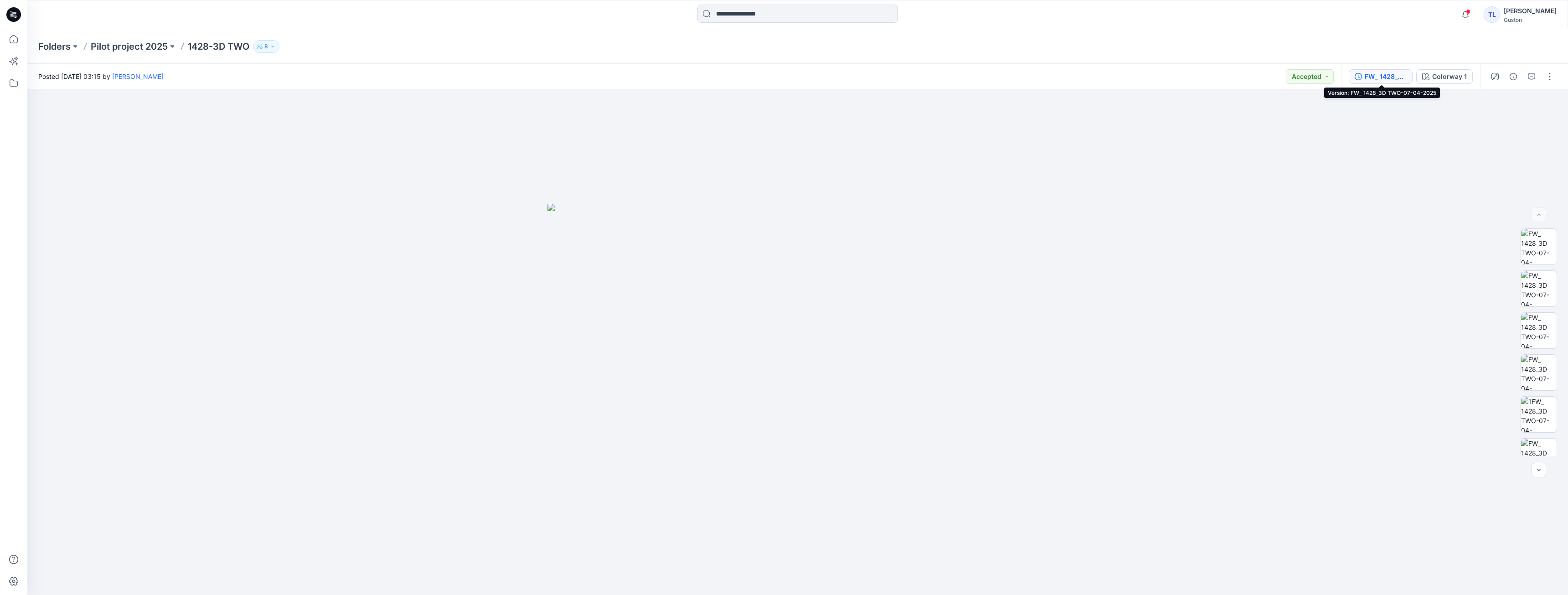
click at [1400, 79] on div "FW_ 1428_3D TWO-07-04-2025" at bounding box center [1385, 76] width 42 height 10
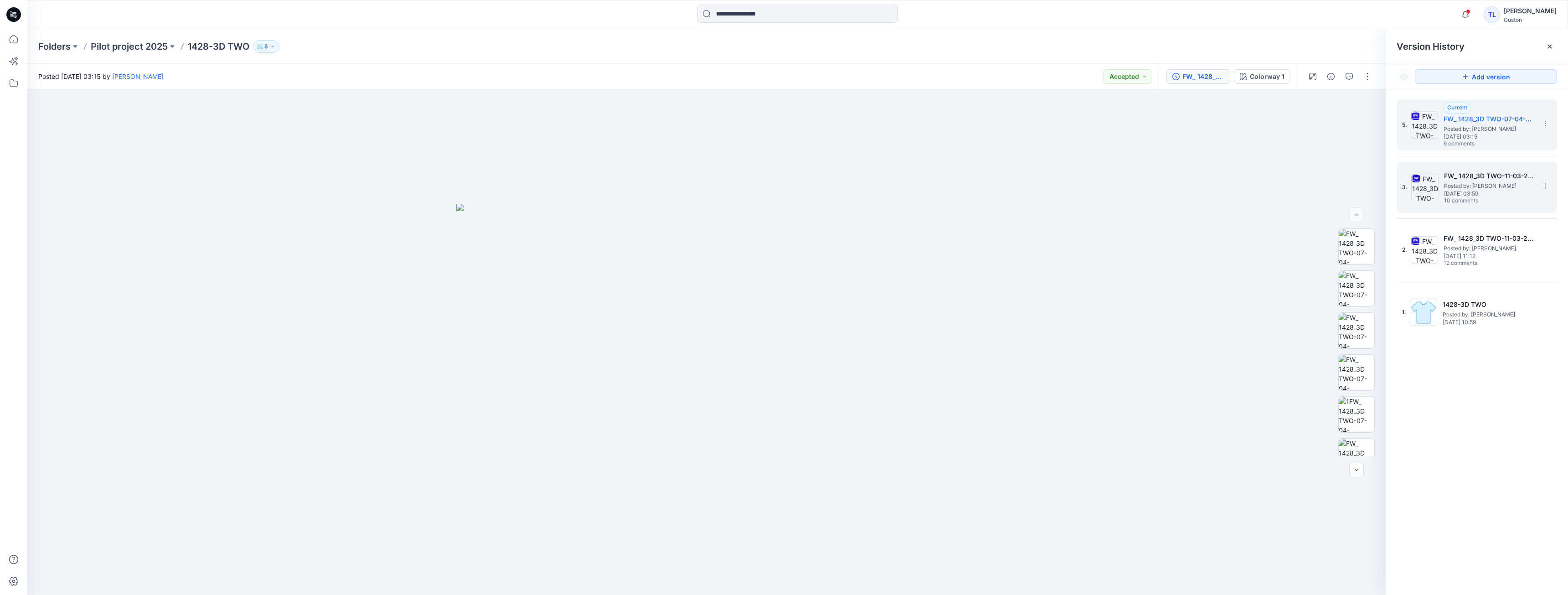
click at [1472, 189] on span "Posted by: [PERSON_NAME]" at bounding box center [1489, 186] width 91 height 9
click at [717, 394] on img at bounding box center [706, 342] width 404 height 506
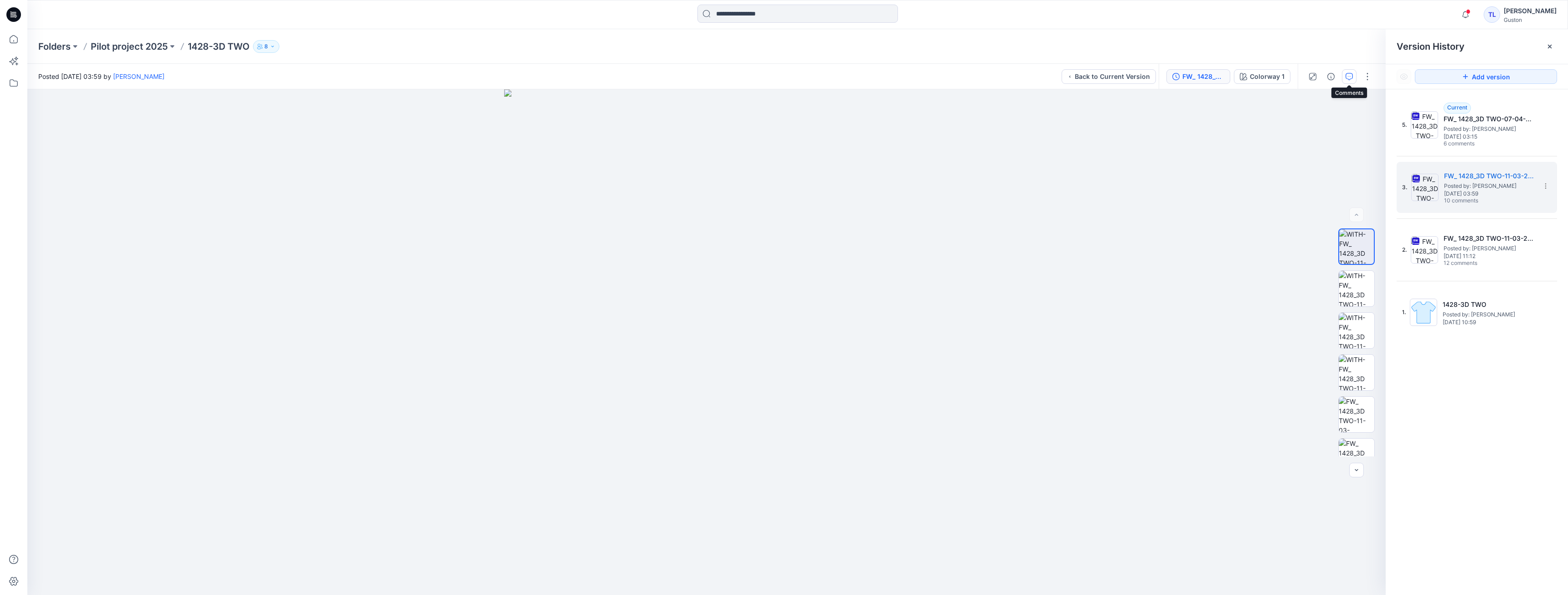
click at [1345, 78] on button "button" at bounding box center [1349, 77] width 15 height 15
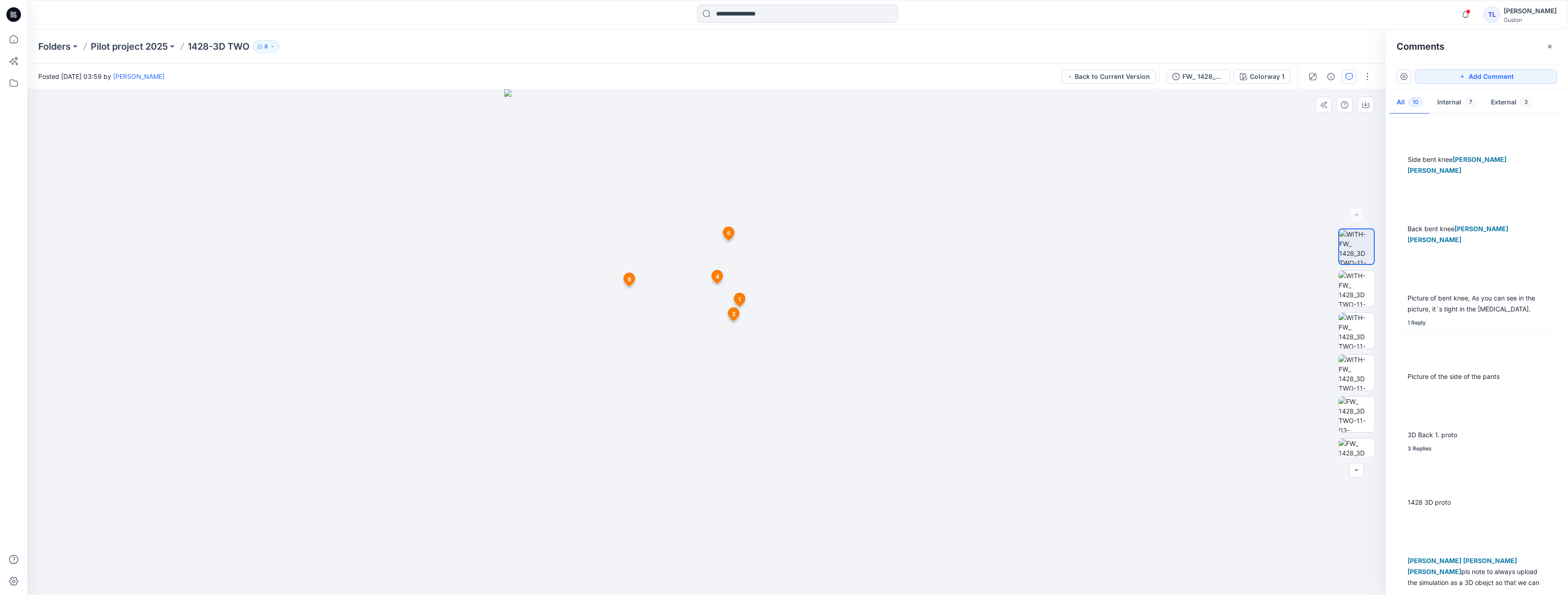
click at [742, 300] on icon at bounding box center [739, 300] width 11 height 13
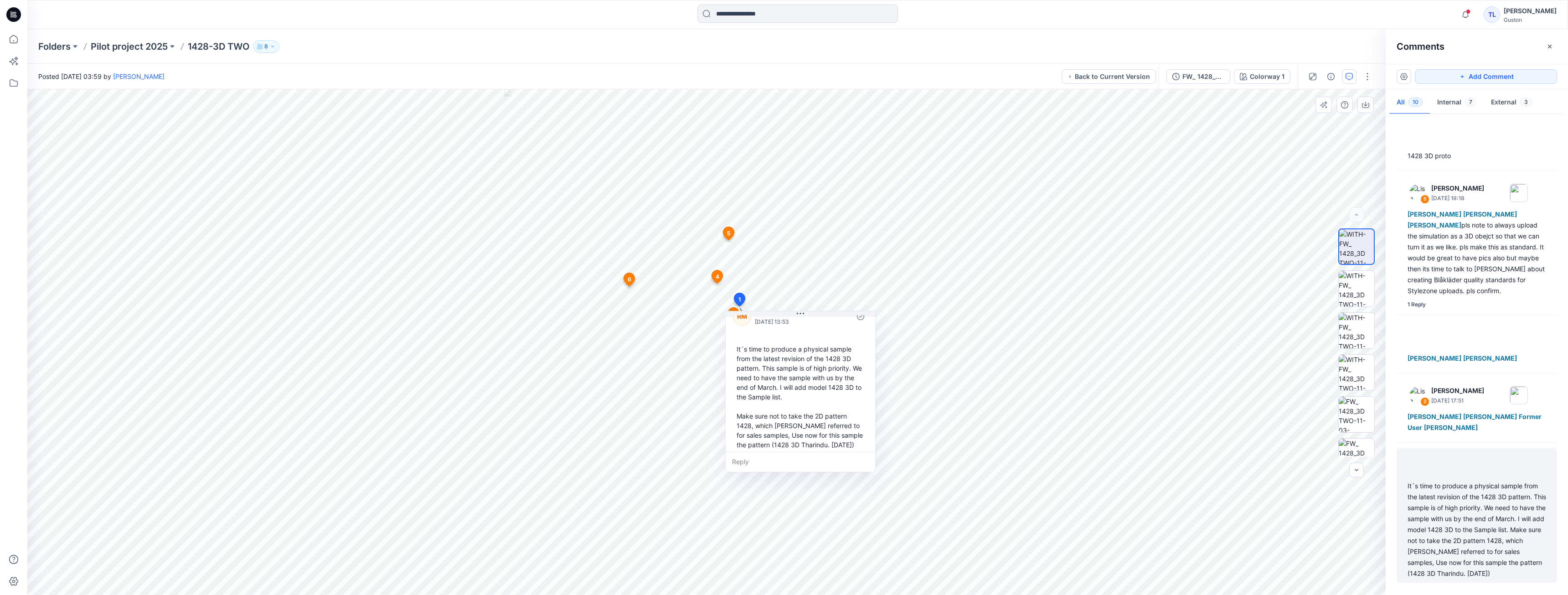
scroll to position [25, 0]
click at [633, 283] on icon at bounding box center [629, 280] width 11 height 13
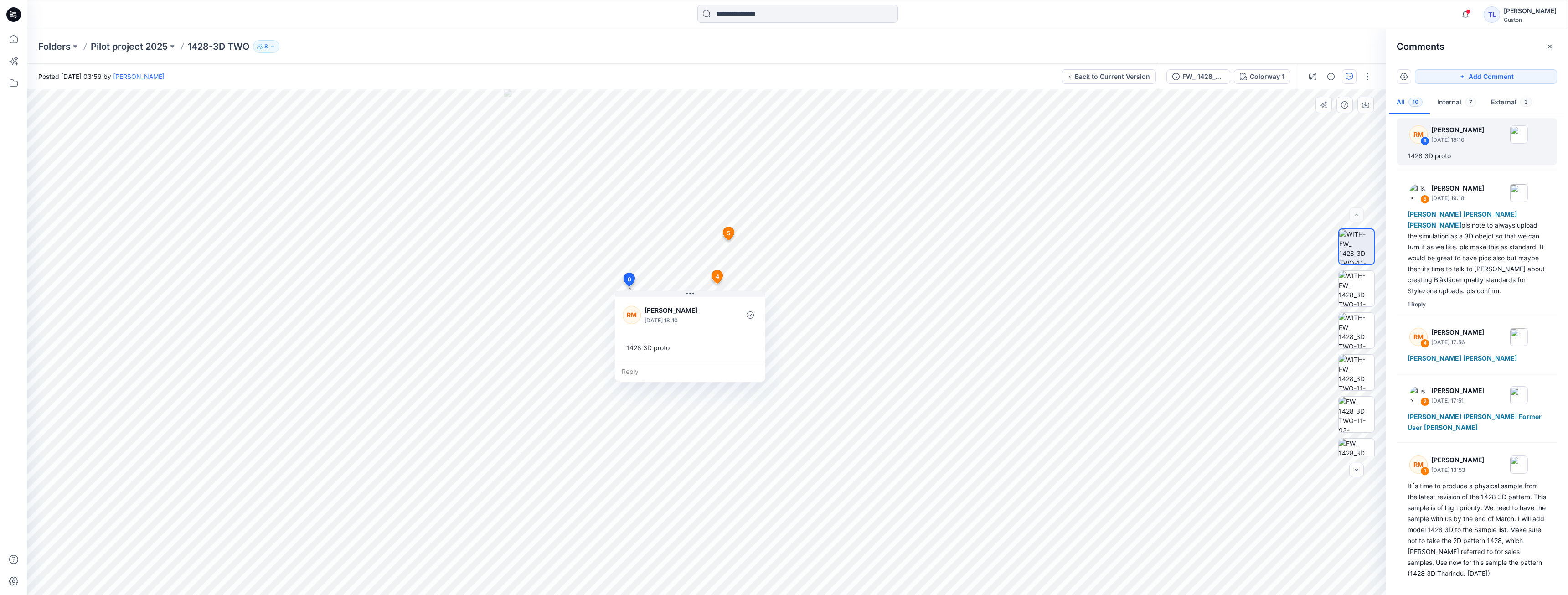
click at [645, 376] on div "Reply" at bounding box center [690, 372] width 149 height 20
click at [715, 402] on button "Cancel" at bounding box center [708, 398] width 37 height 15
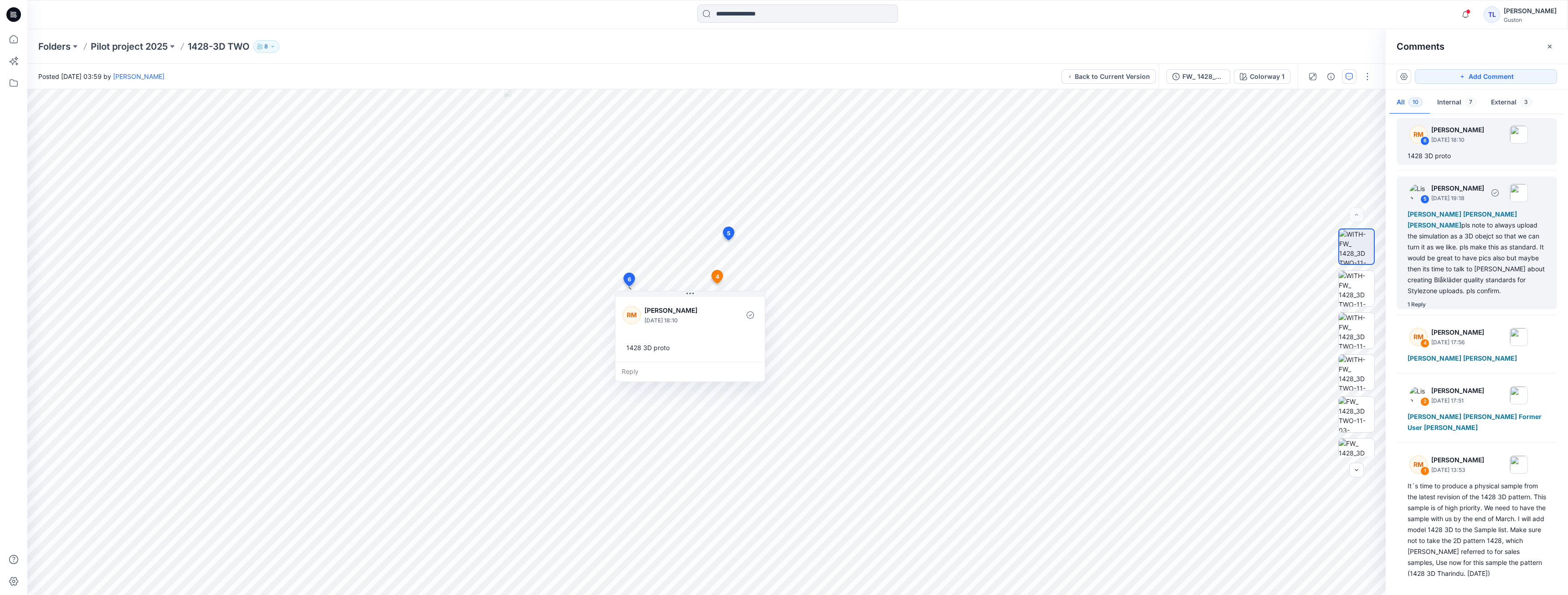
click at [1476, 263] on div "Tharindu [PERSON_NAME] Kavindu [PERSON_NAME] [PERSON_NAME] pls note to always u…" at bounding box center [1477, 252] width 139 height 87
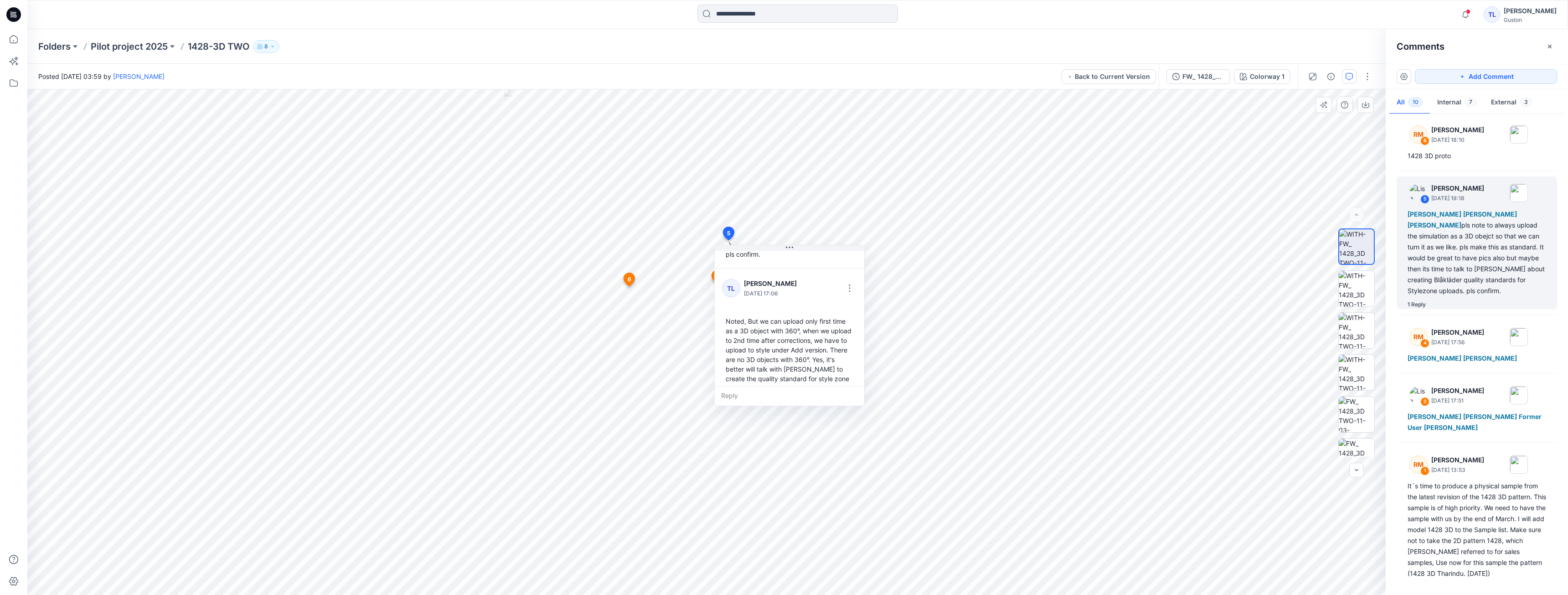
scroll to position [150, 0]
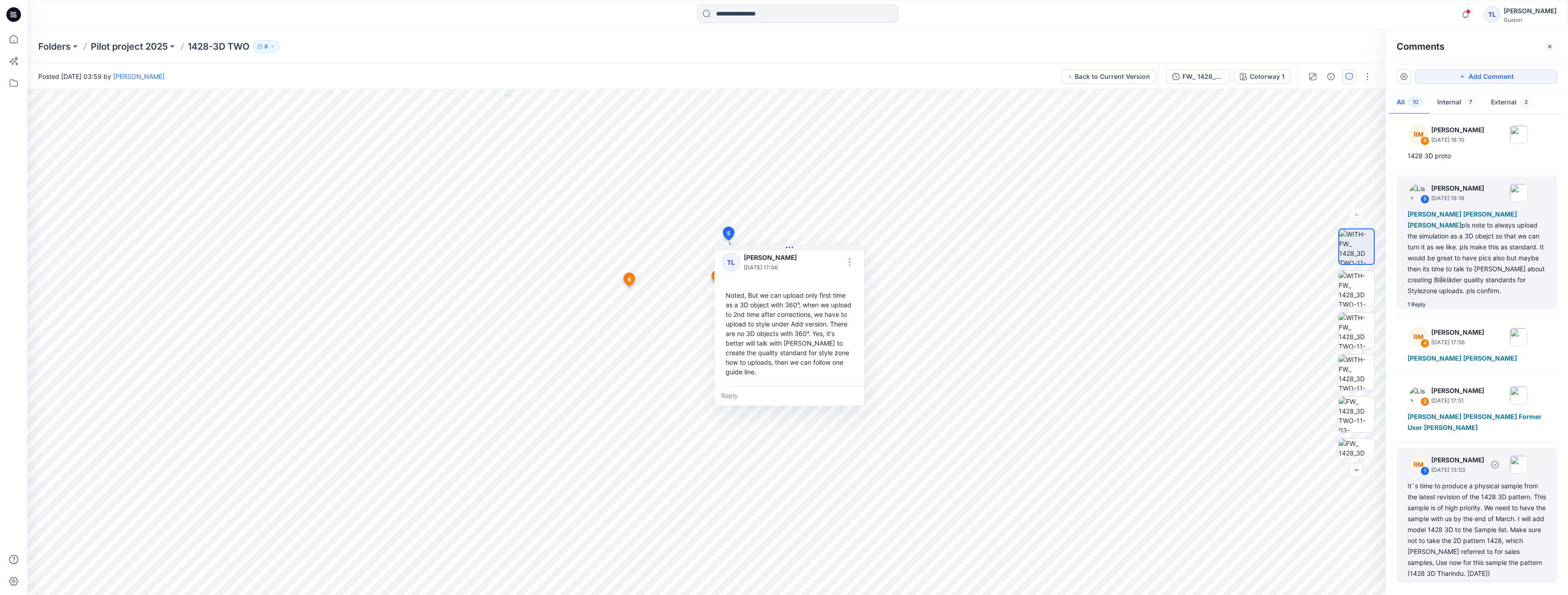
click at [1461, 507] on div "It´s time to produce a physical sample from the latest revision of the 1428 3D …" at bounding box center [1477, 530] width 139 height 99
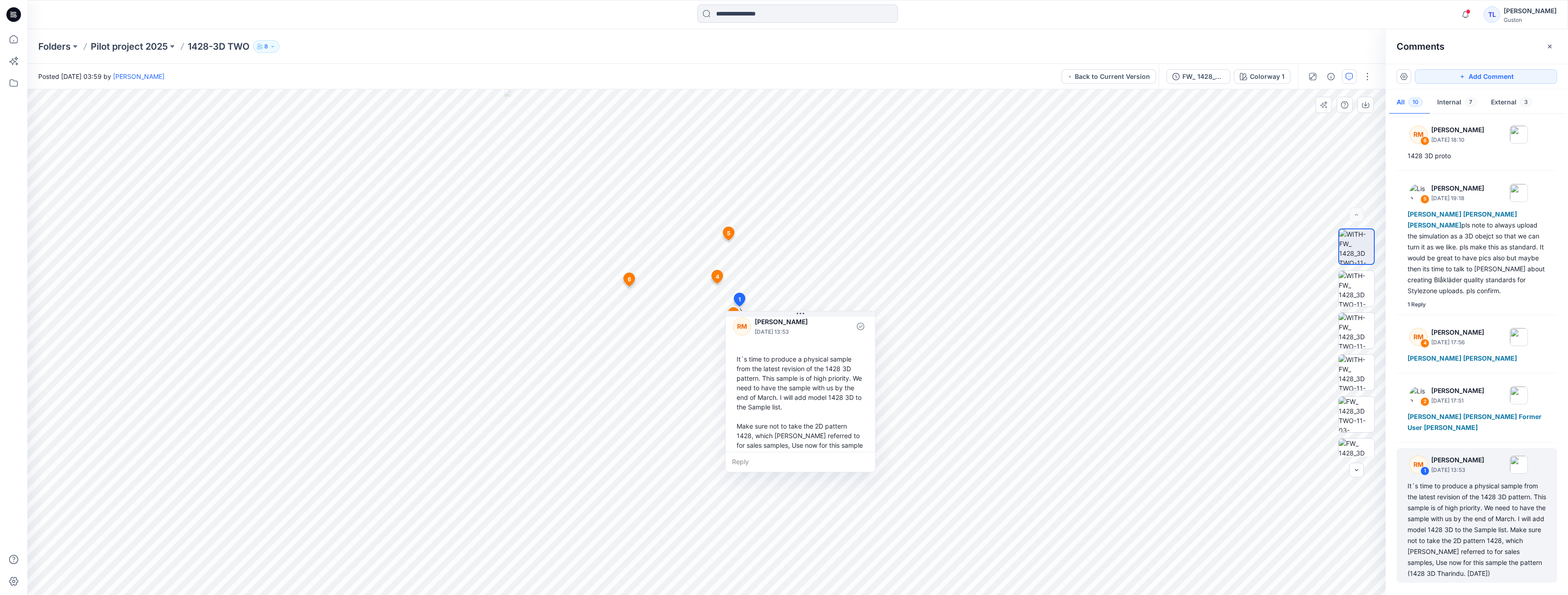
scroll to position [0, 0]
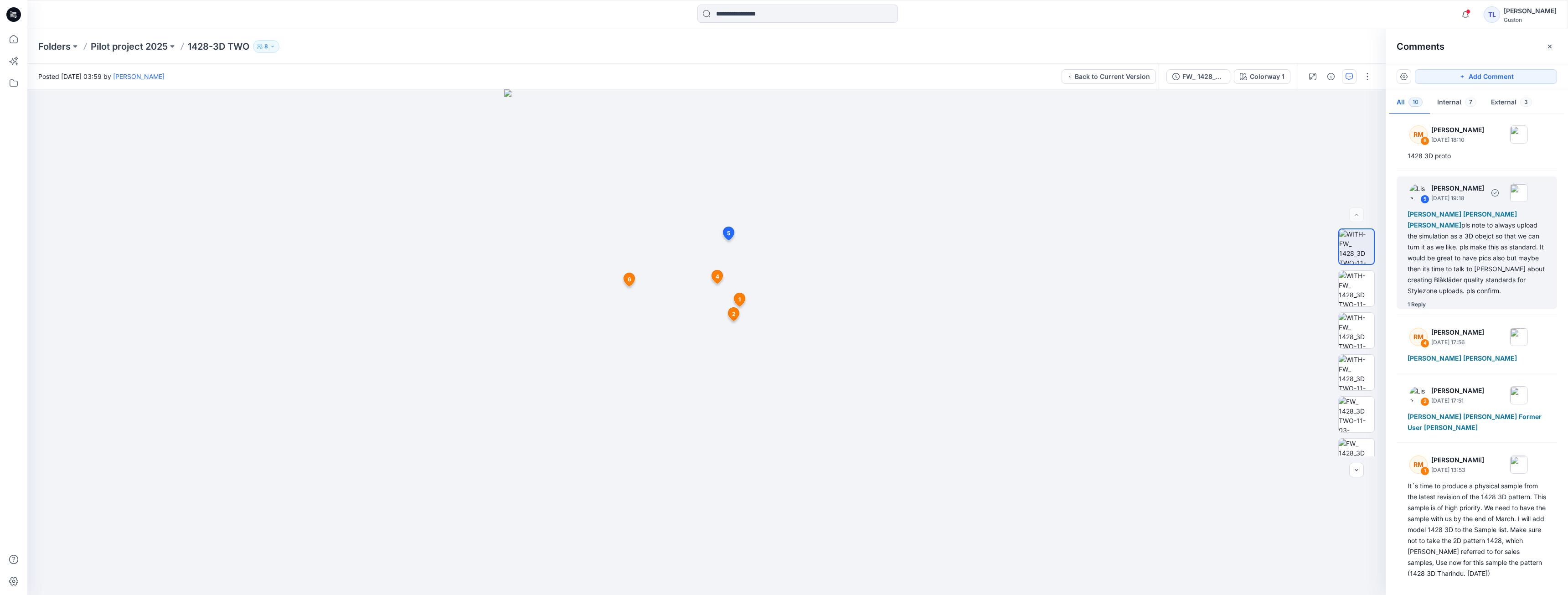
click at [1456, 250] on div "Tharindu [PERSON_NAME] Kavindu [PERSON_NAME] [PERSON_NAME] pls note to always u…" at bounding box center [1477, 252] width 139 height 87
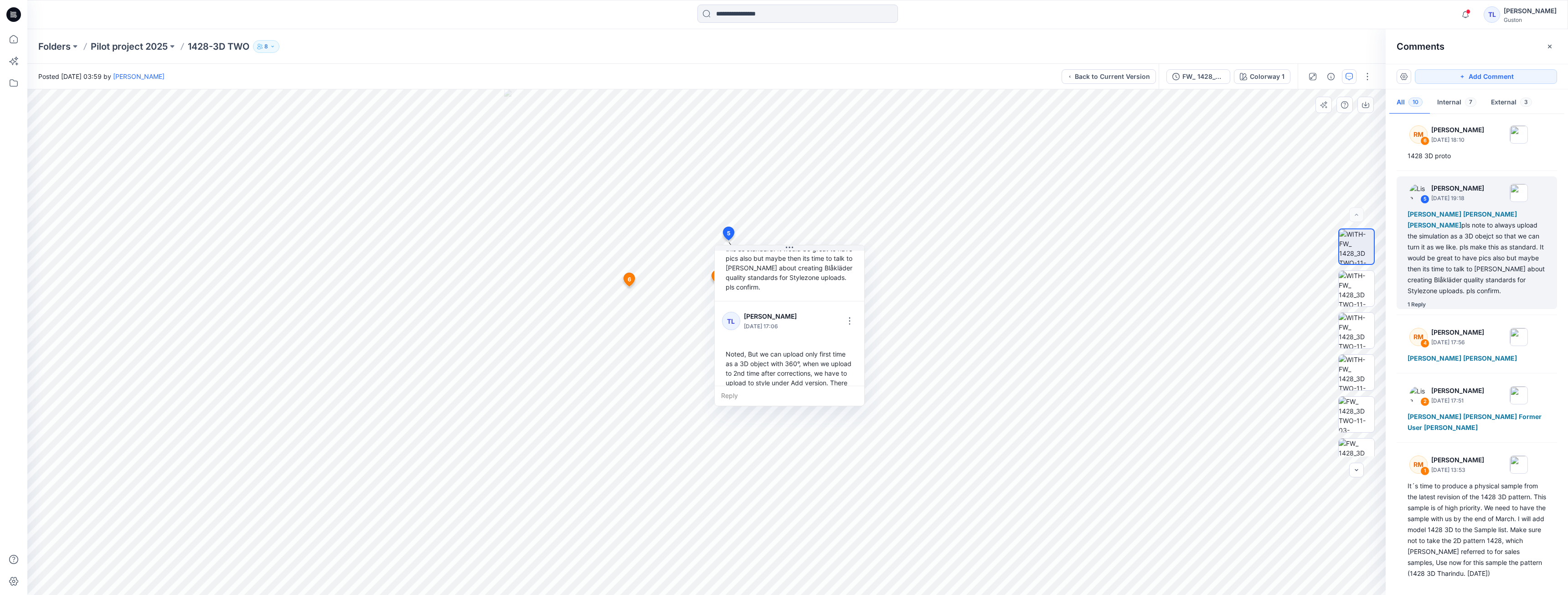
scroll to position [137, 0]
click at [1195, 85] on div "FW_ 1428_3D TWO-11-03-2025 Colorway 1" at bounding box center [1228, 77] width 139 height 25
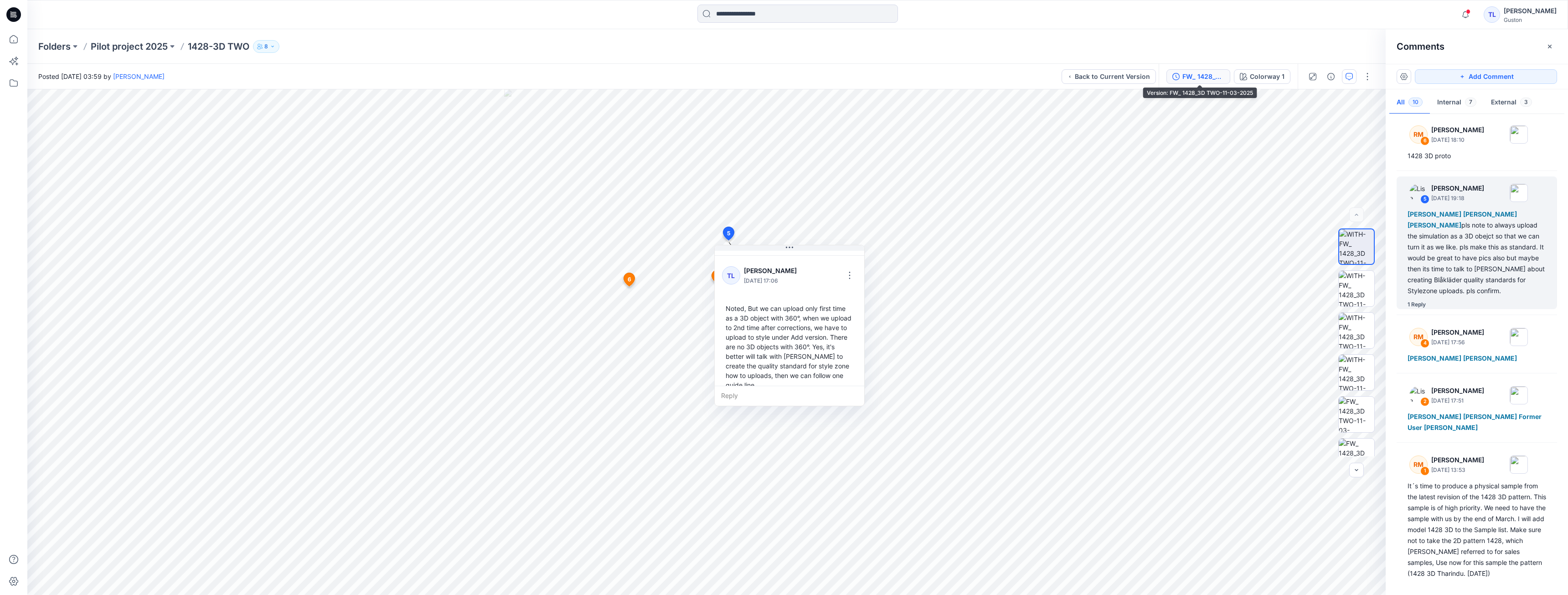
click at [1193, 76] on div "FW_ 1428_3D TWO-11-03-2025" at bounding box center [1203, 76] width 42 height 10
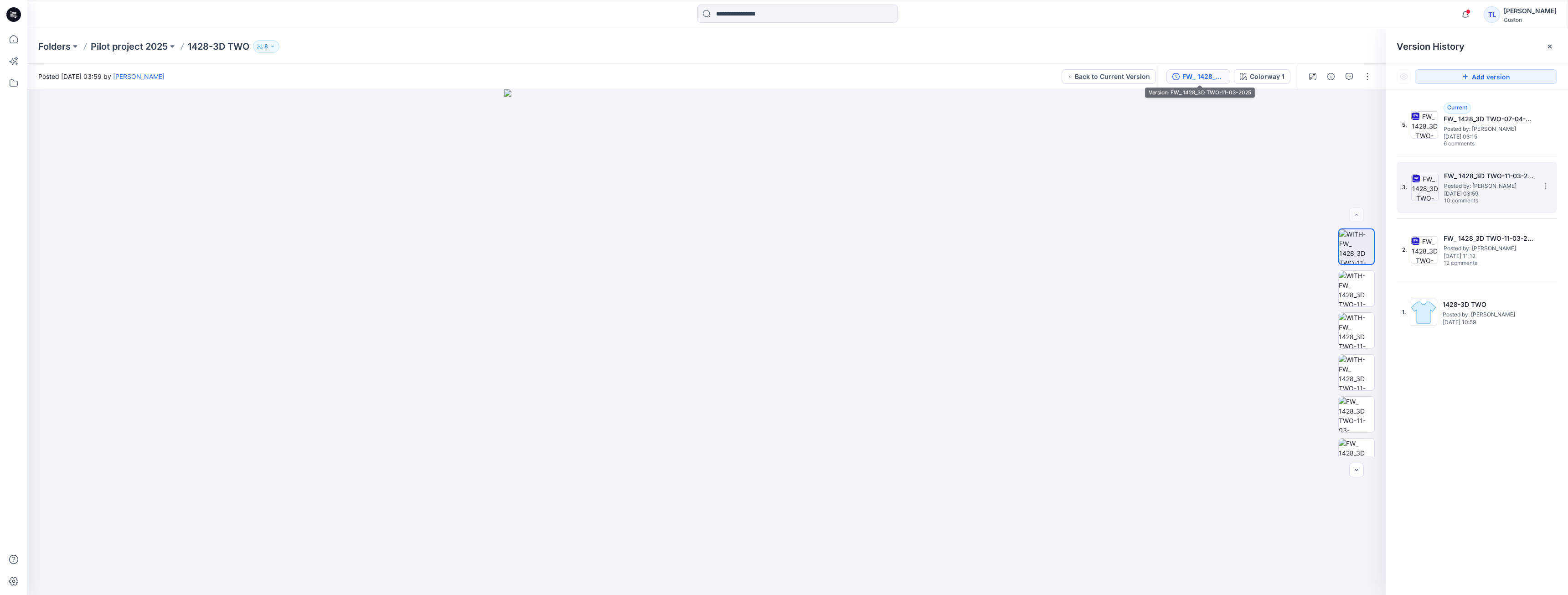
click at [1469, 173] on h5 "FW_ 1428_3D TWO-11-03-2025" at bounding box center [1489, 176] width 91 height 11
click at [1349, 77] on icon "button" at bounding box center [1349, 76] width 7 height 7
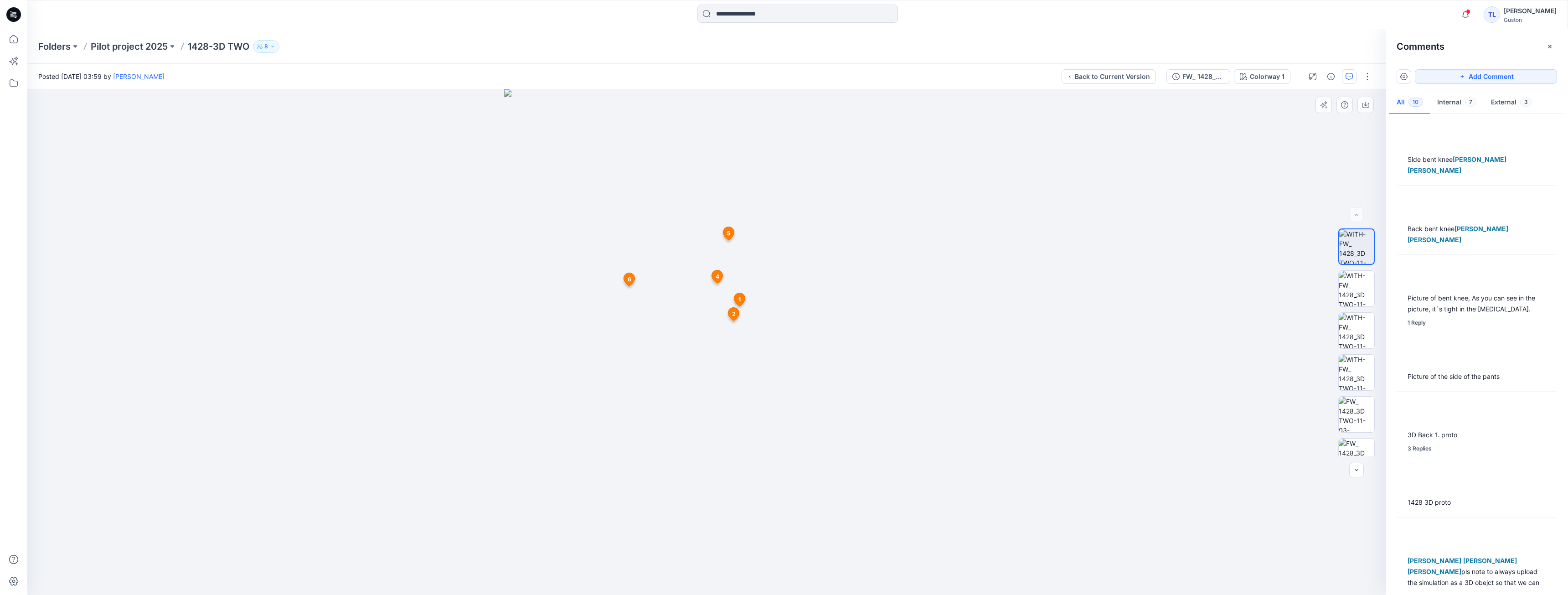
click at [743, 302] on icon at bounding box center [739, 300] width 11 height 13
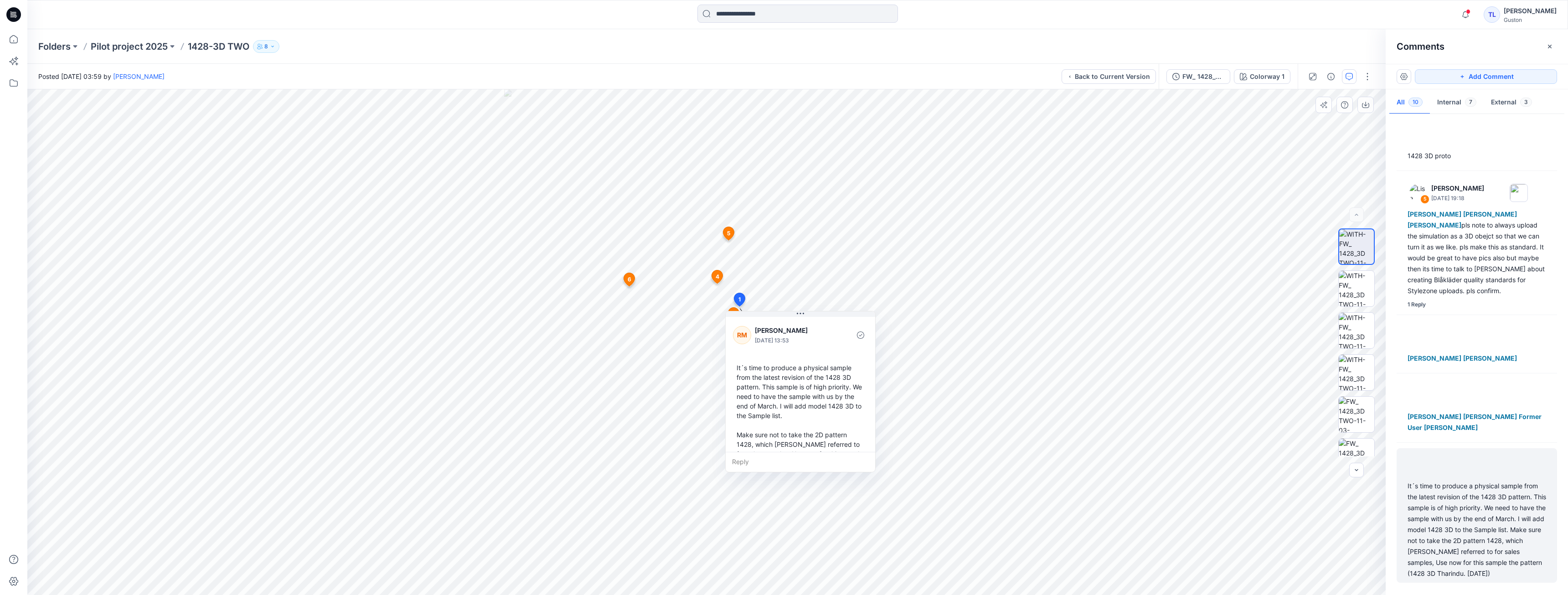
scroll to position [352, 0]
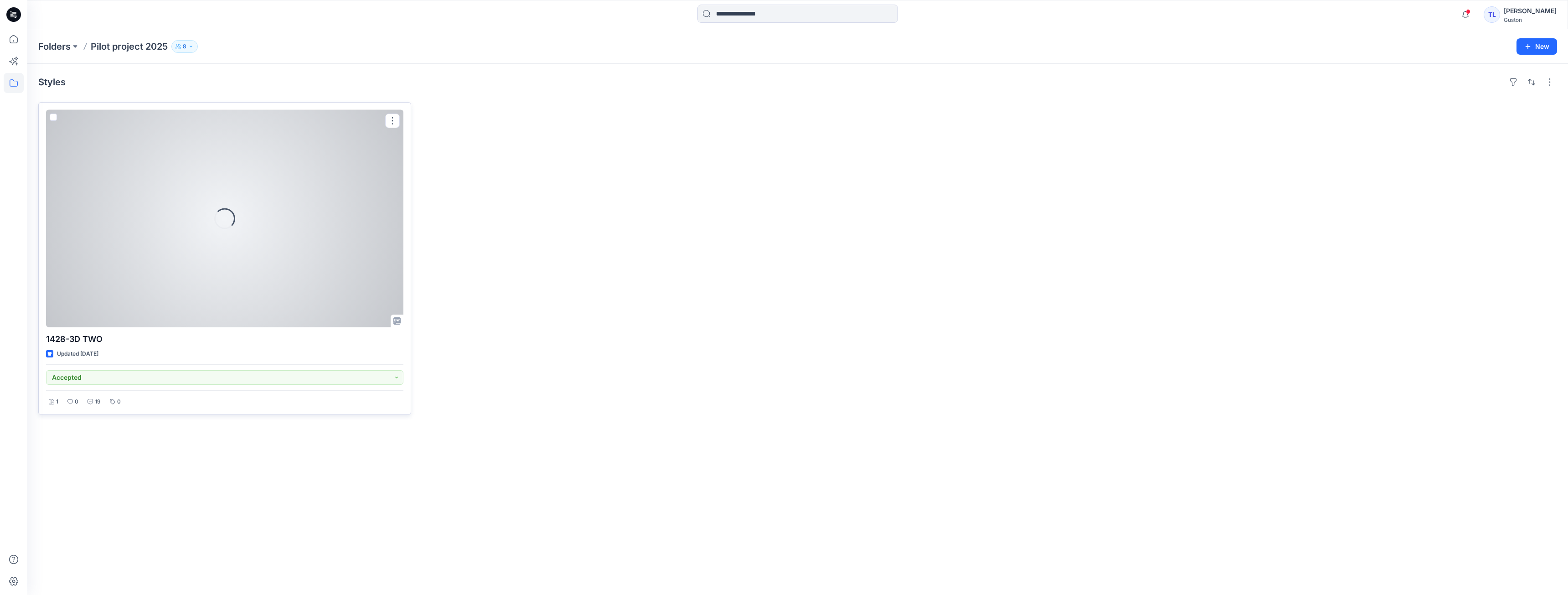
click at [255, 280] on div "Loading..." at bounding box center [225, 219] width 357 height 217
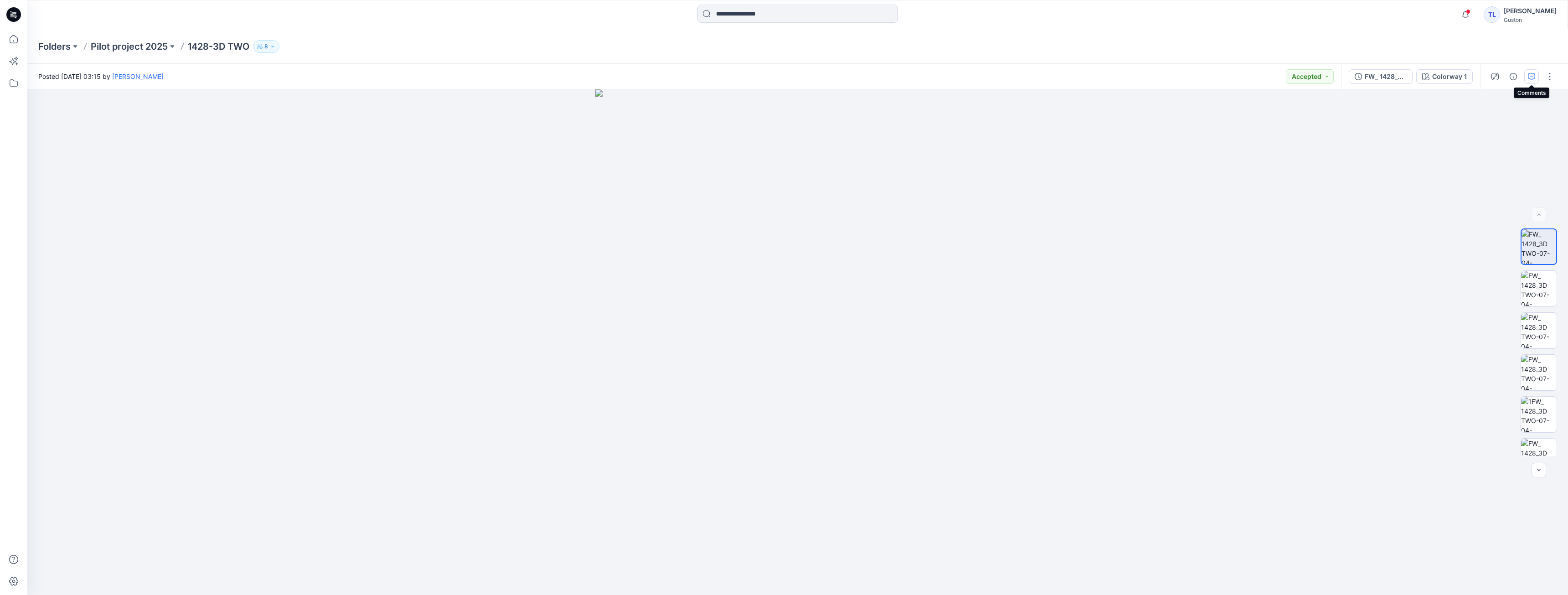
click at [1538, 77] on button "button" at bounding box center [1531, 77] width 15 height 15
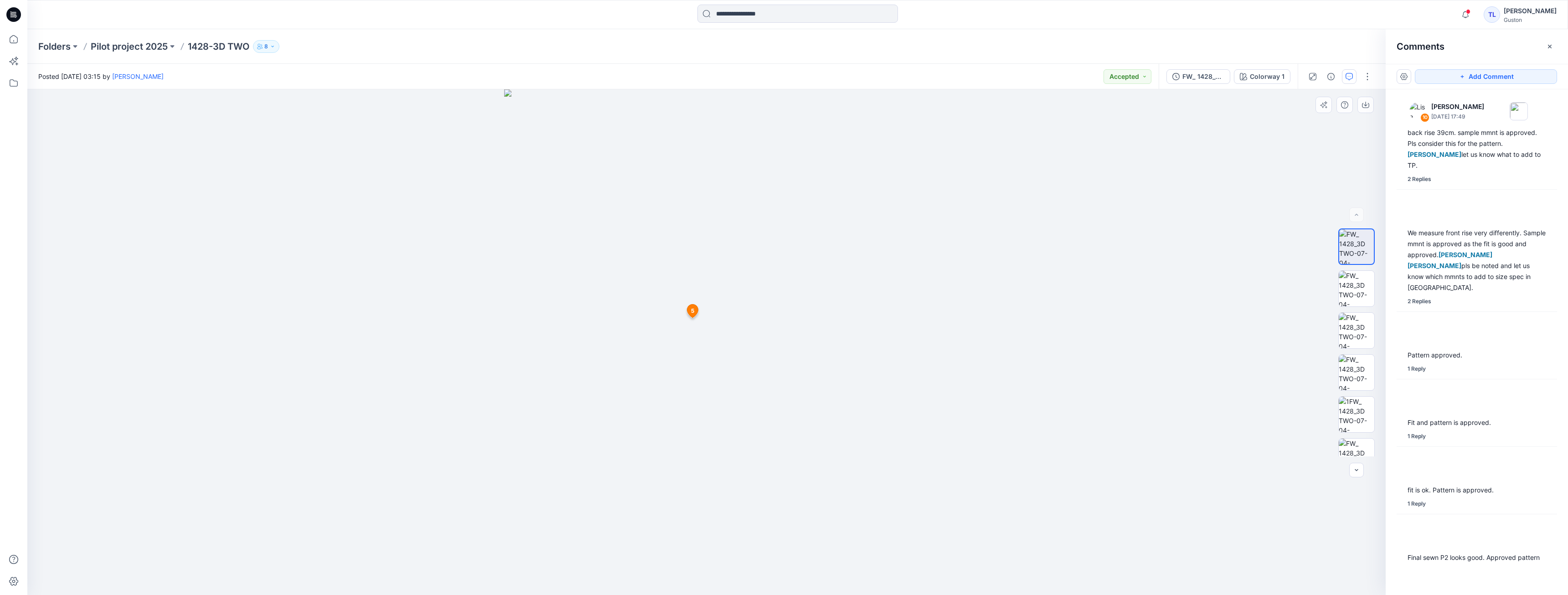
click at [695, 311] on icon at bounding box center [692, 312] width 11 height 13
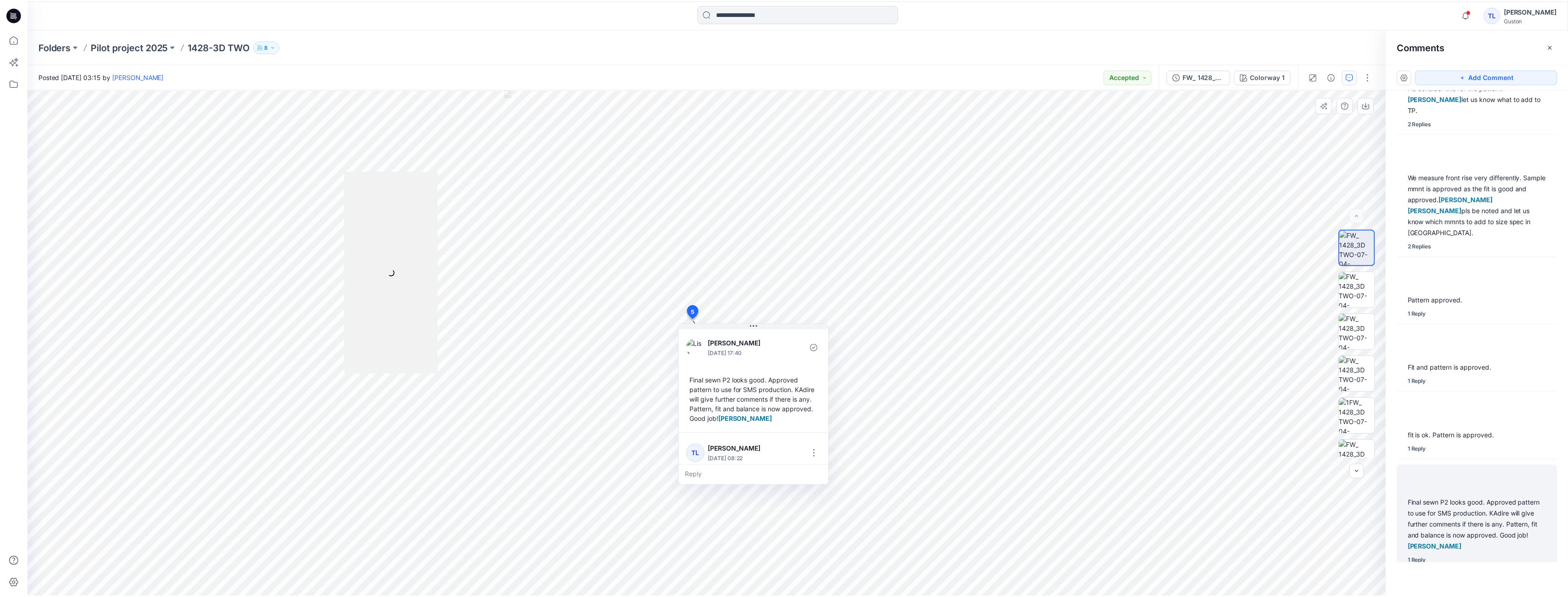
scroll to position [59, 0]
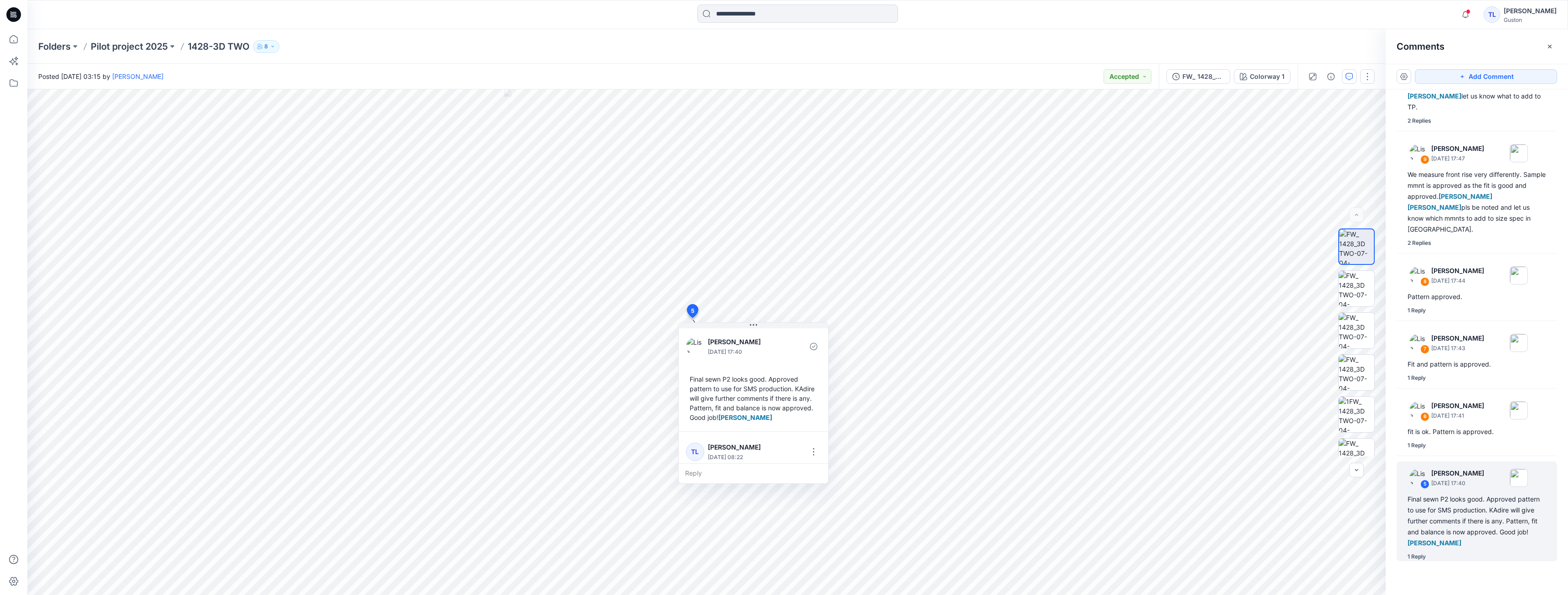
click at [1370, 78] on button "button" at bounding box center [1367, 77] width 15 height 15
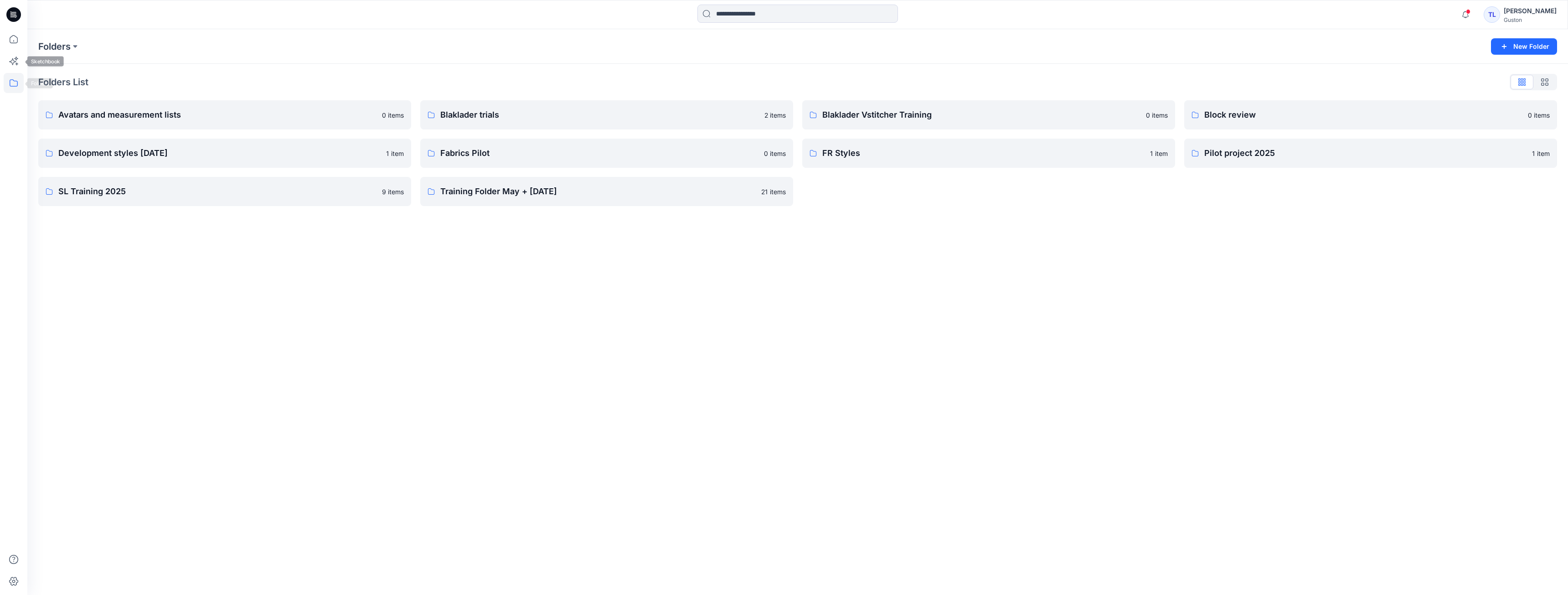
click at [6, 77] on icon at bounding box center [13, 83] width 20 height 20
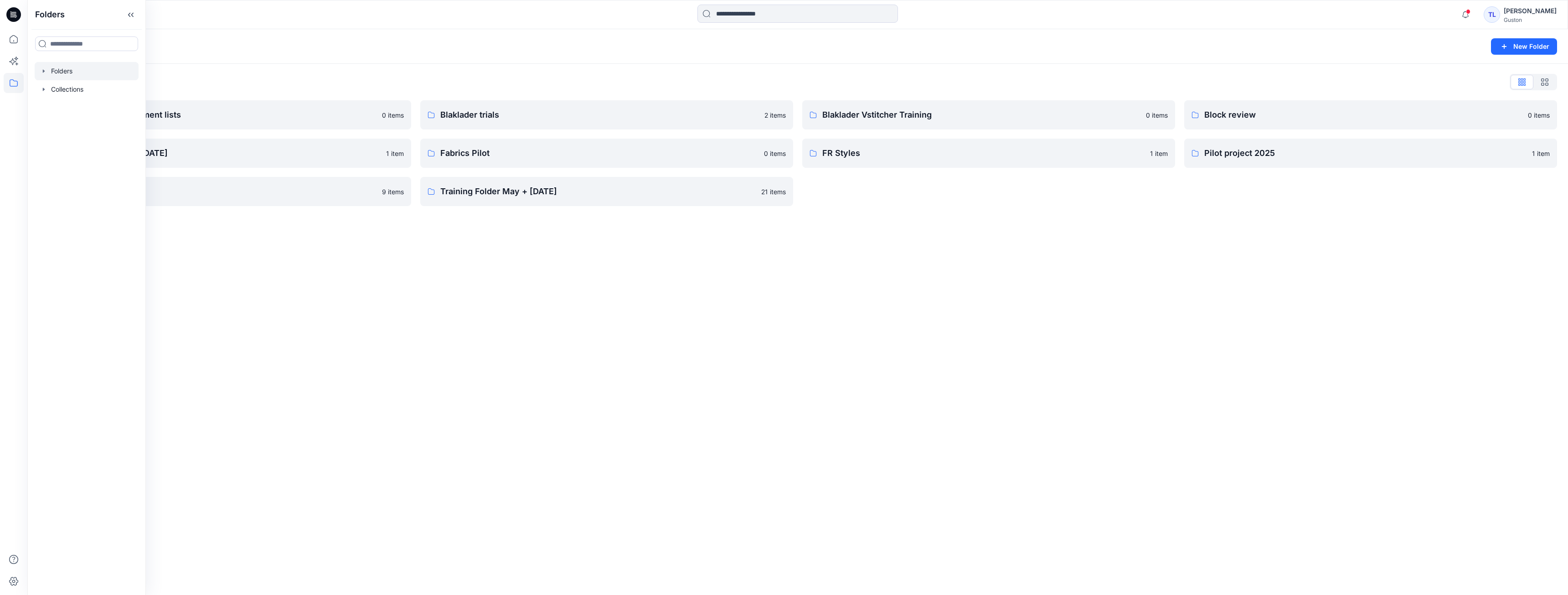
click at [364, 308] on div "Folders New Folder Folders List Avatars and measurement lists 0 items Developme…" at bounding box center [797, 312] width 1541 height 566
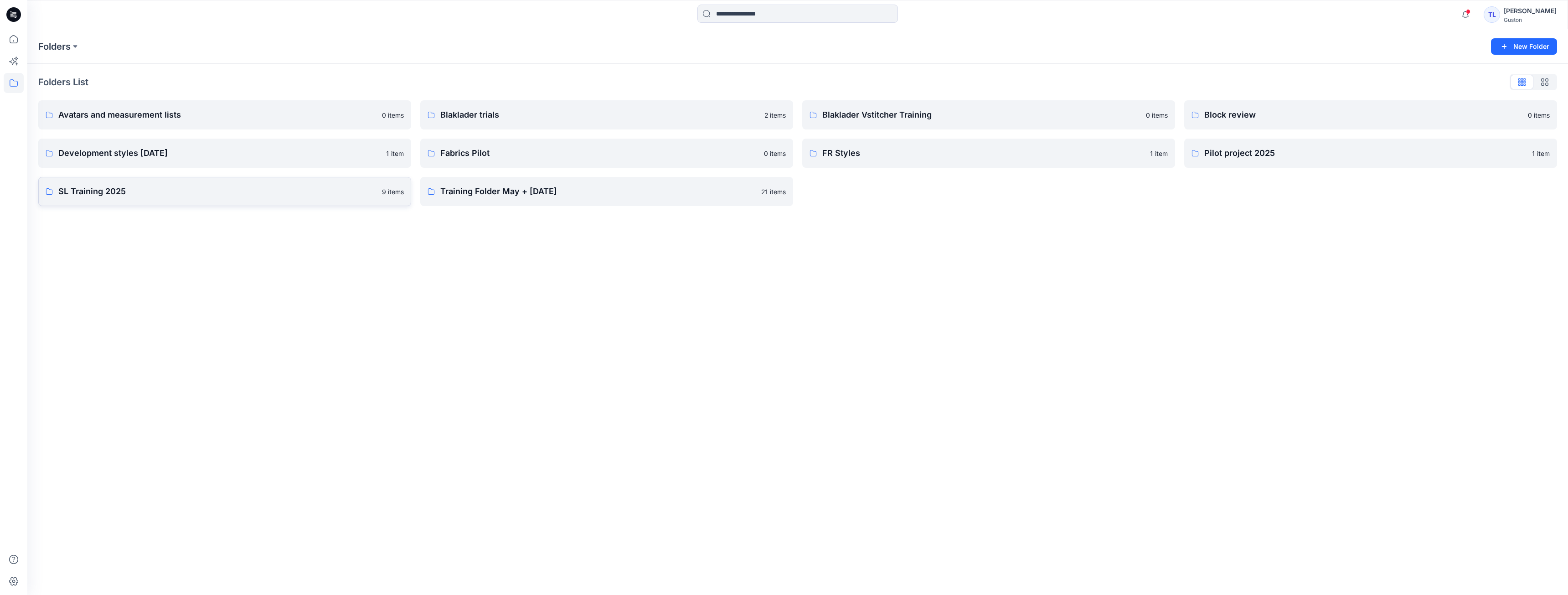
click at [234, 197] on p "SL Training 2025" at bounding box center [217, 191] width 318 height 13
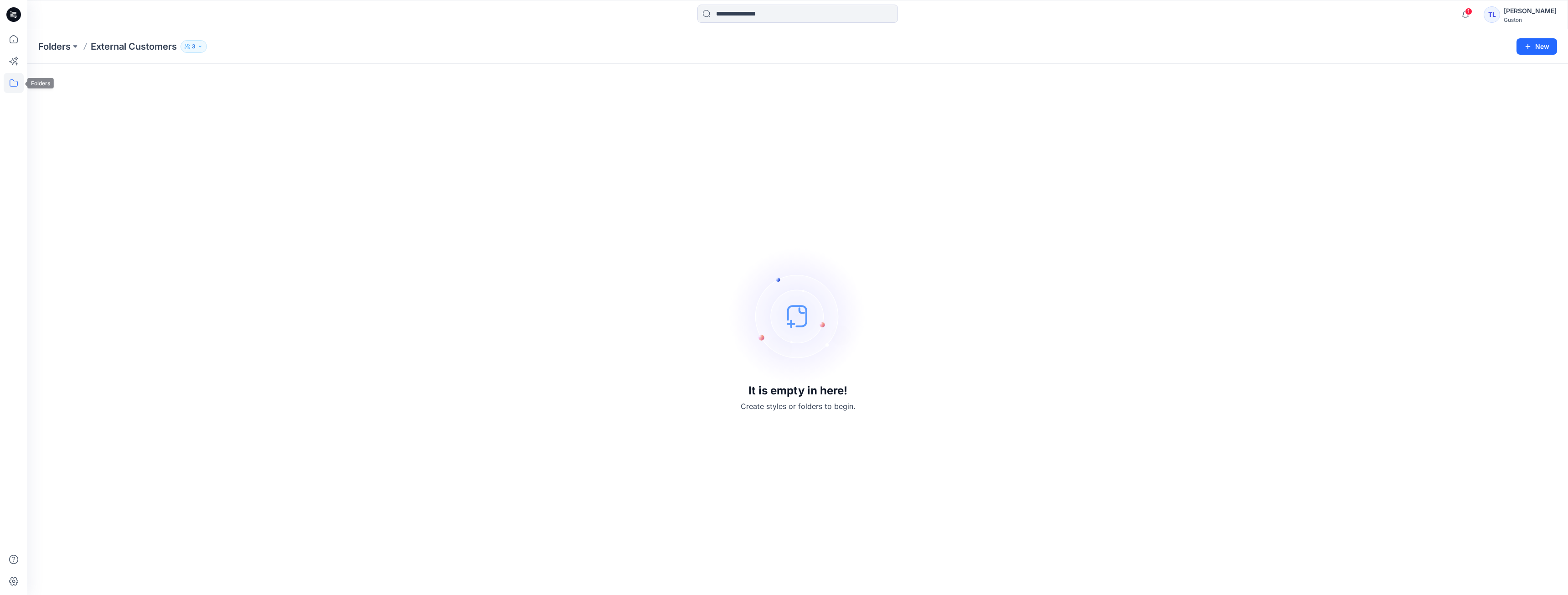
click at [12, 84] on icon at bounding box center [13, 83] width 20 height 20
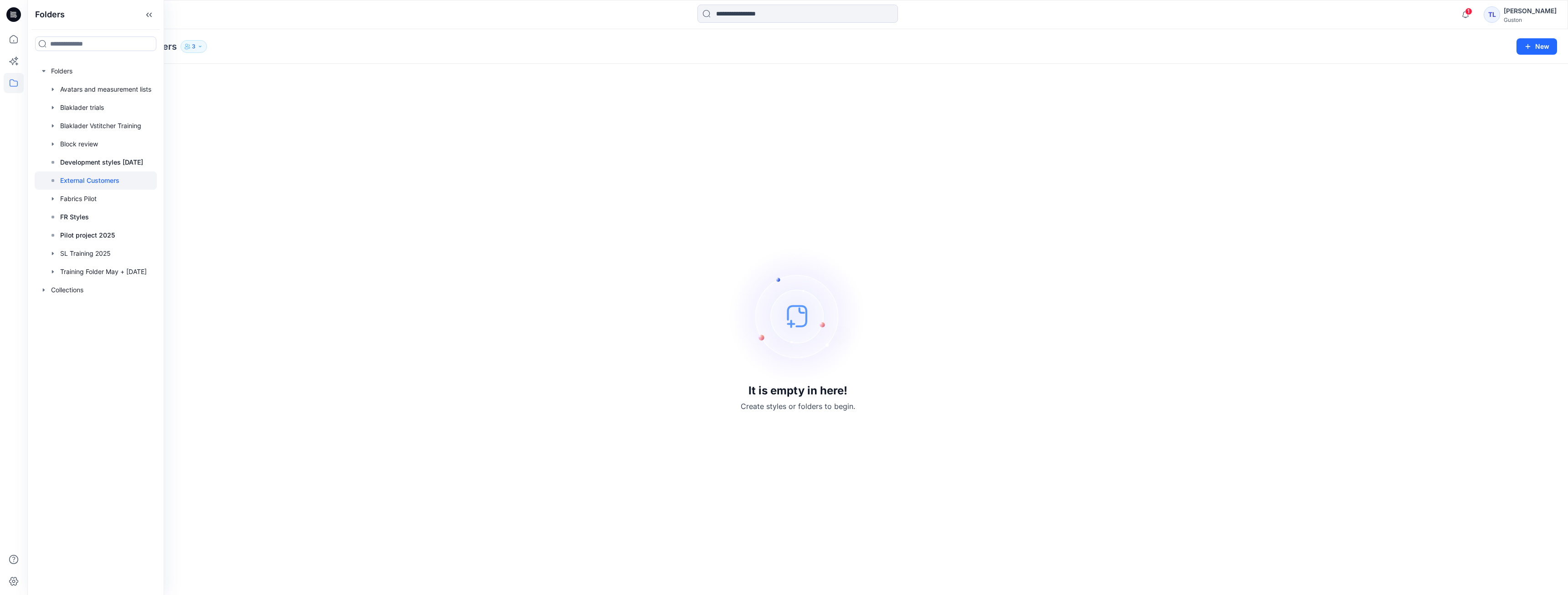
click at [418, 197] on div "It is empty in here! Create styles or folders to begin." at bounding box center [797, 330] width 1519 height 510
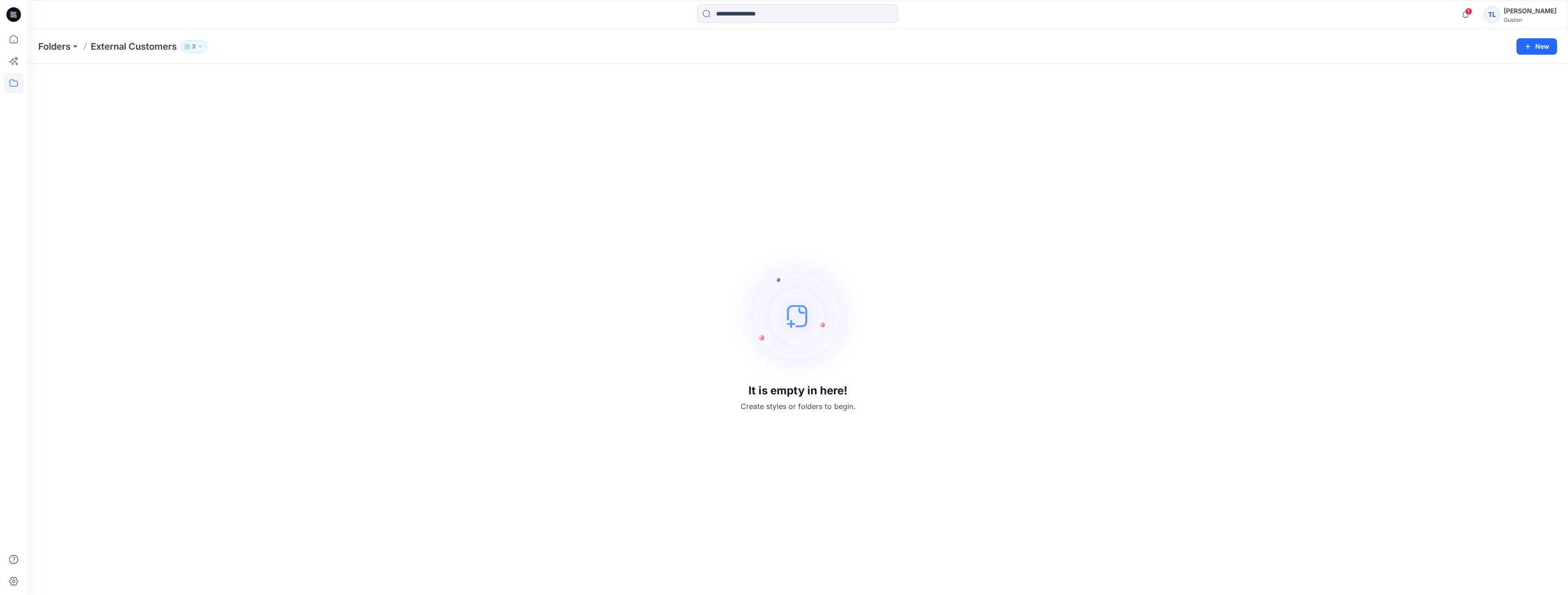
click at [203, 47] on icon "button" at bounding box center [200, 47] width 5 height 5
click at [210, 99] on button "Internal 3" at bounding box center [212, 101] width 54 height 23
click at [221, 101] on button "Internal 3" at bounding box center [212, 101] width 54 height 23
click at [223, 101] on span "3" at bounding box center [226, 101] width 12 height 9
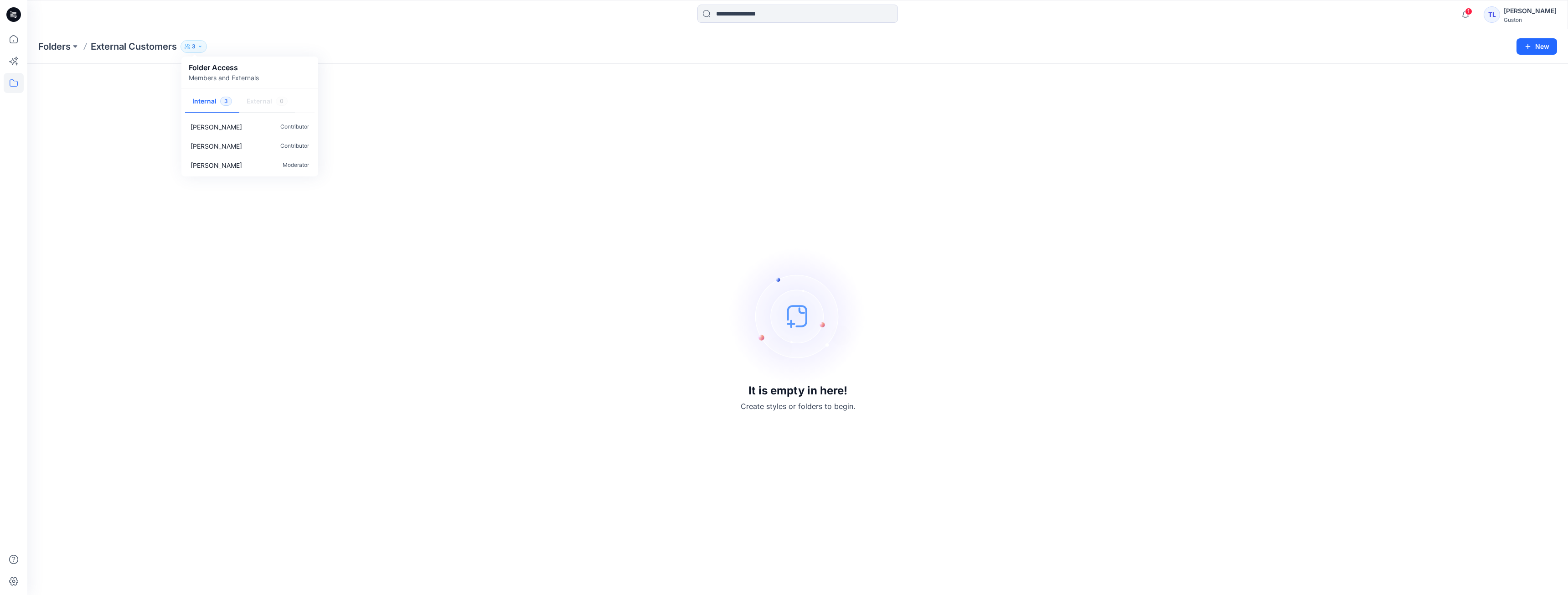
click at [223, 101] on span "3" at bounding box center [226, 101] width 12 height 9
click at [201, 47] on icon "button" at bounding box center [199, 46] width 2 height 1
click at [12, 41] on icon at bounding box center [13, 39] width 20 height 20
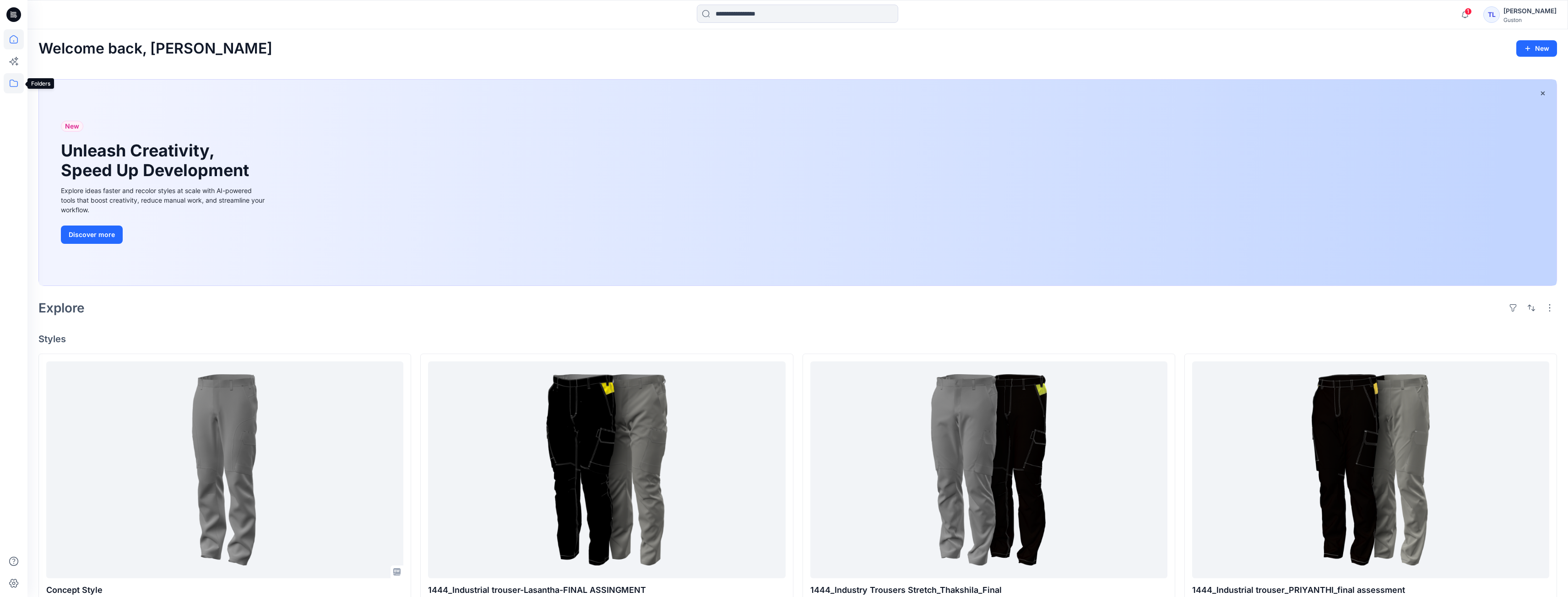
click at [9, 82] on icon at bounding box center [13, 83] width 20 height 20
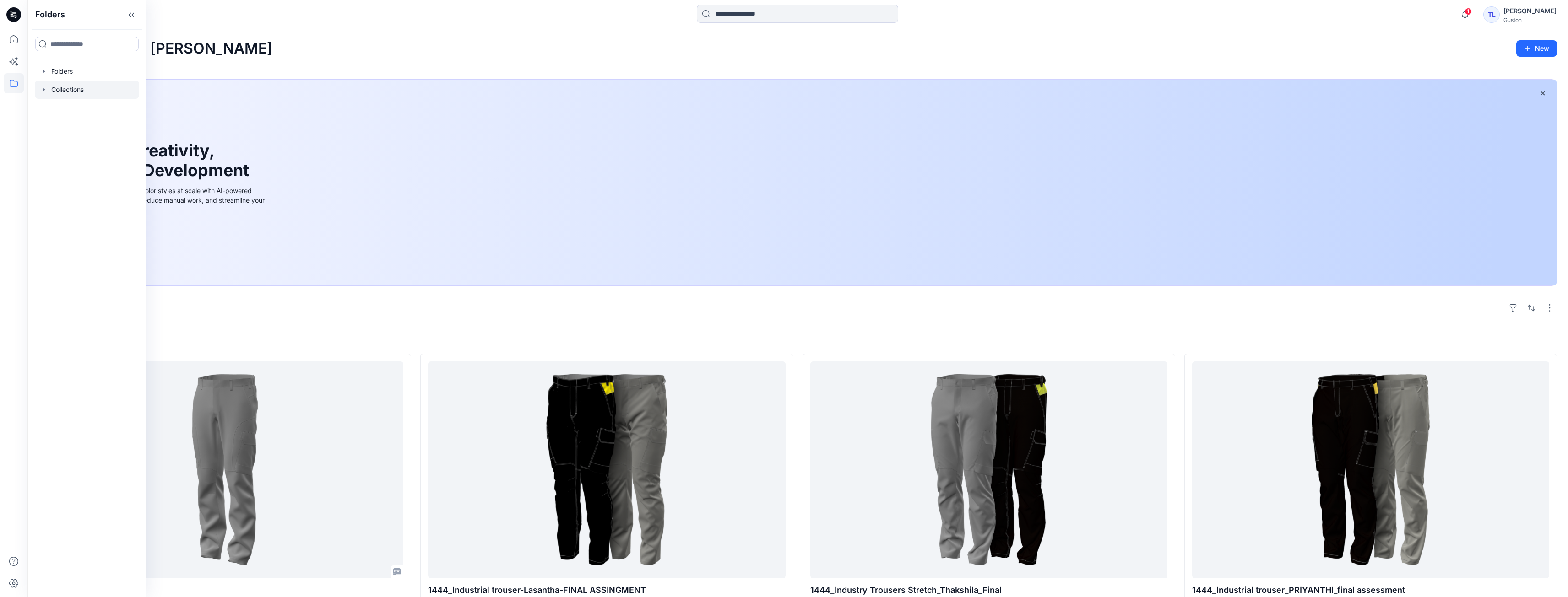
click at [70, 90] on div at bounding box center [87, 89] width 104 height 18
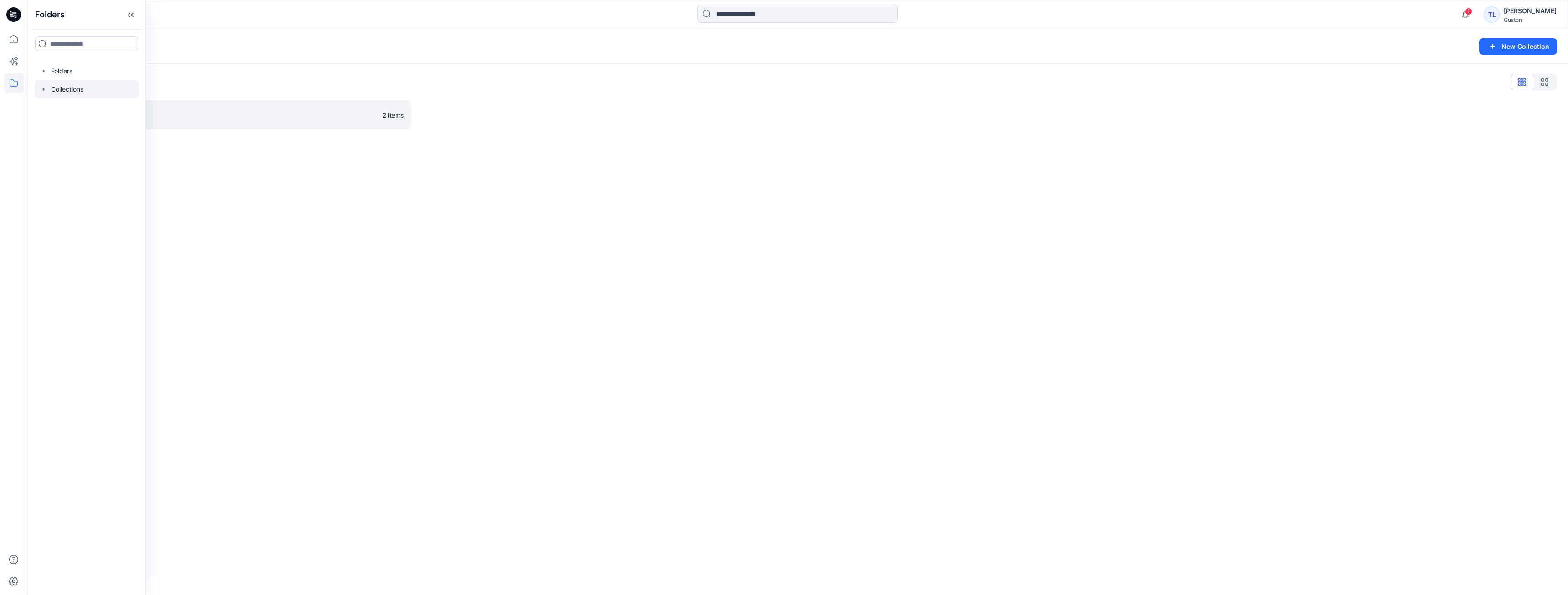
click at [419, 186] on div "Collections New Collection Collections List PANTS 2 items" at bounding box center [797, 312] width 1541 height 566
click at [256, 125] on link "PANTS Rename Collection Clone Collection Present Collection Delete Collection" at bounding box center [224, 115] width 373 height 29
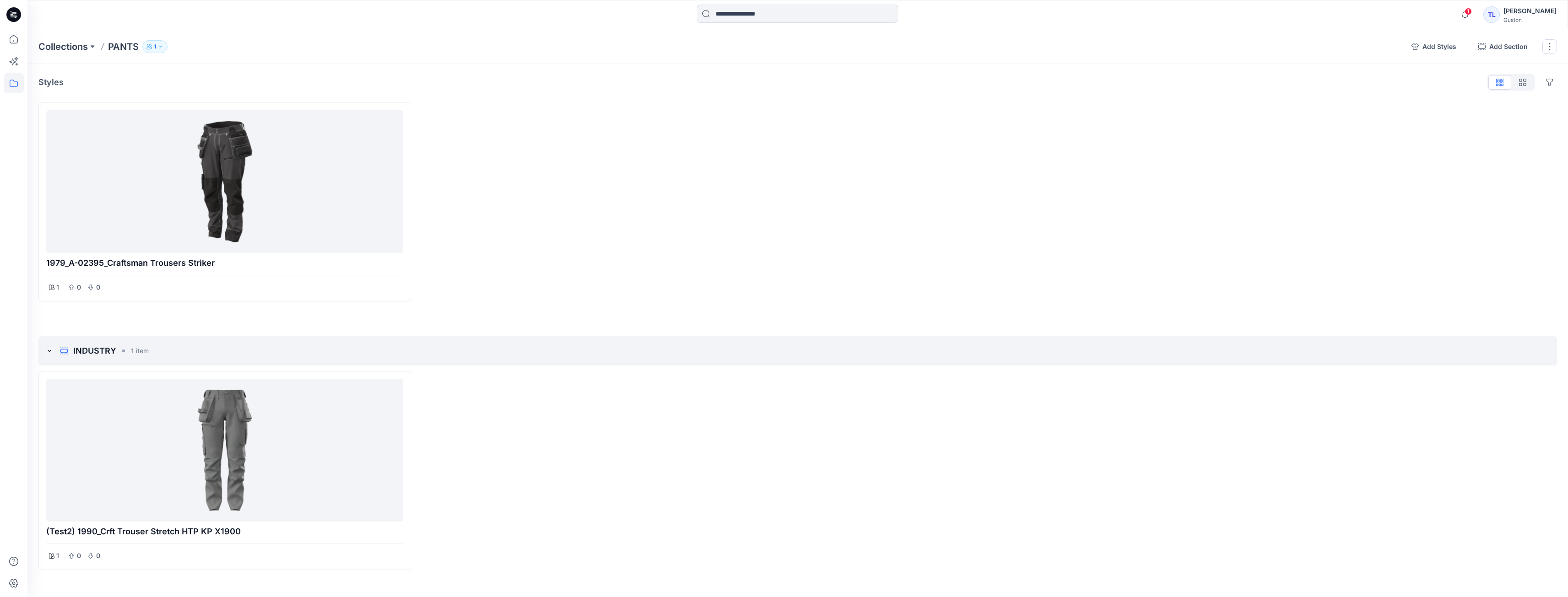
click at [161, 52] on button "1" at bounding box center [155, 46] width 25 height 13
click at [264, 76] on icon "Manage users" at bounding box center [264, 74] width 7 height 7
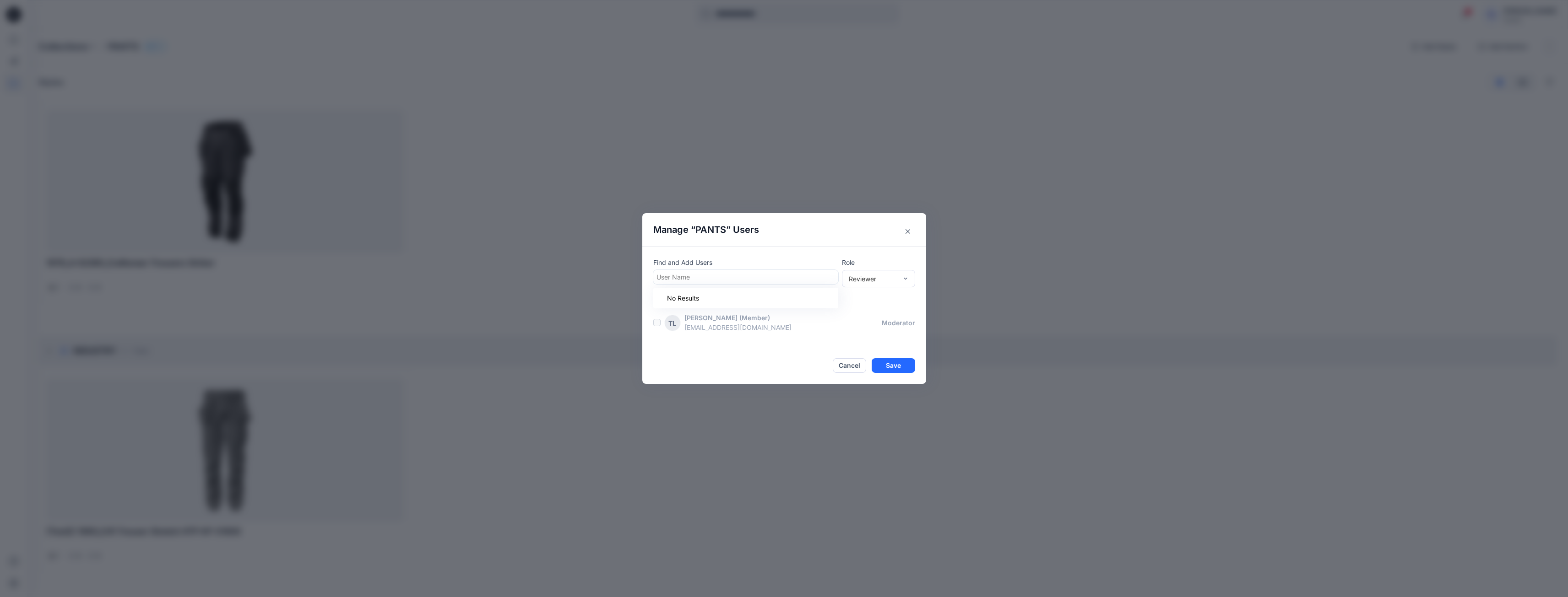
click at [755, 278] on div at bounding box center [745, 276] width 179 height 11
type input "*"
click at [925, 332] on div "TL Tharindu Lakmal Perera (Member) lakmal.p@concord.lk moderator" at bounding box center [790, 323] width 273 height 19
click at [850, 365] on button "Cancel" at bounding box center [850, 365] width 33 height 15
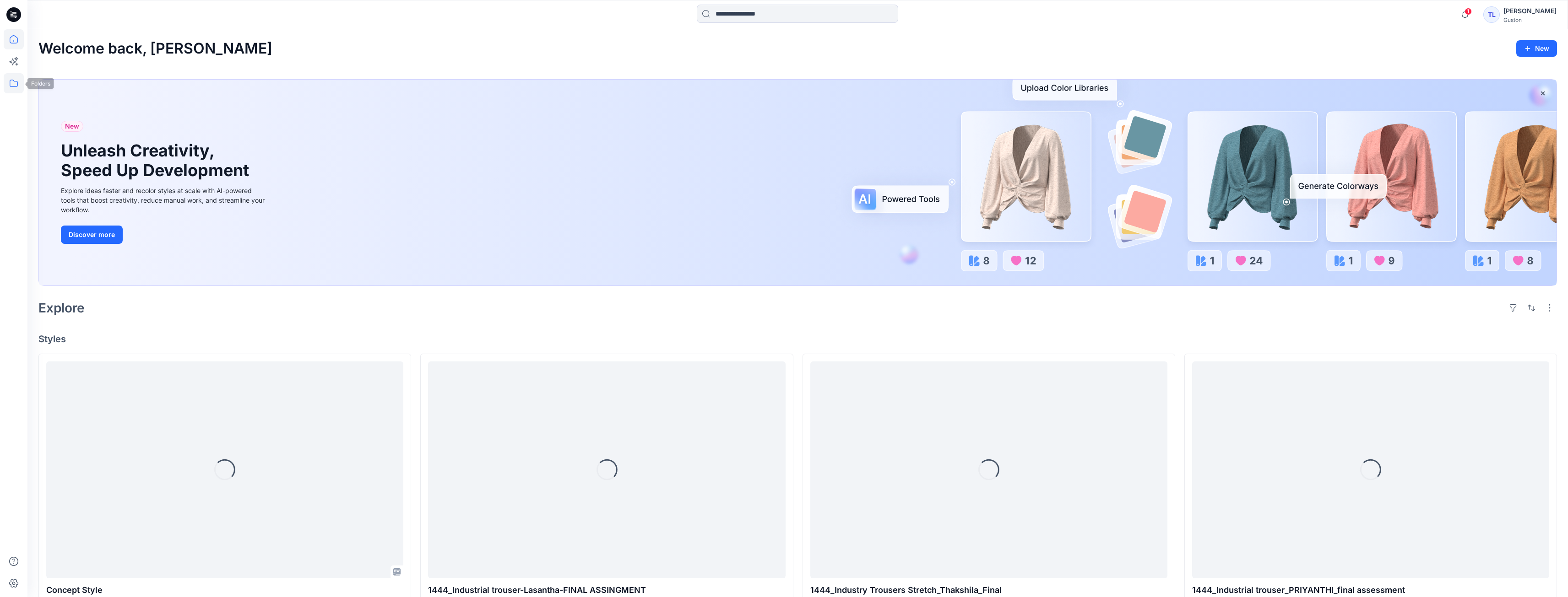
click at [18, 88] on icon at bounding box center [13, 83] width 20 height 20
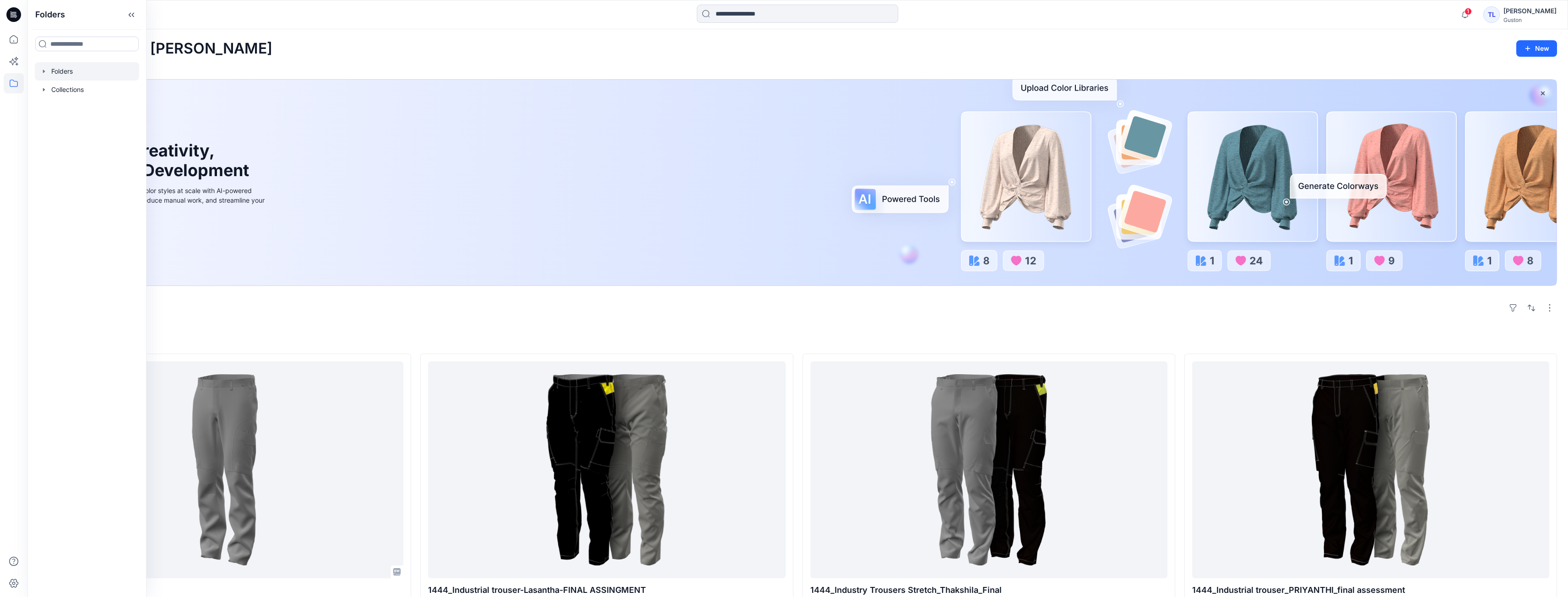
click at [73, 78] on div at bounding box center [87, 71] width 104 height 18
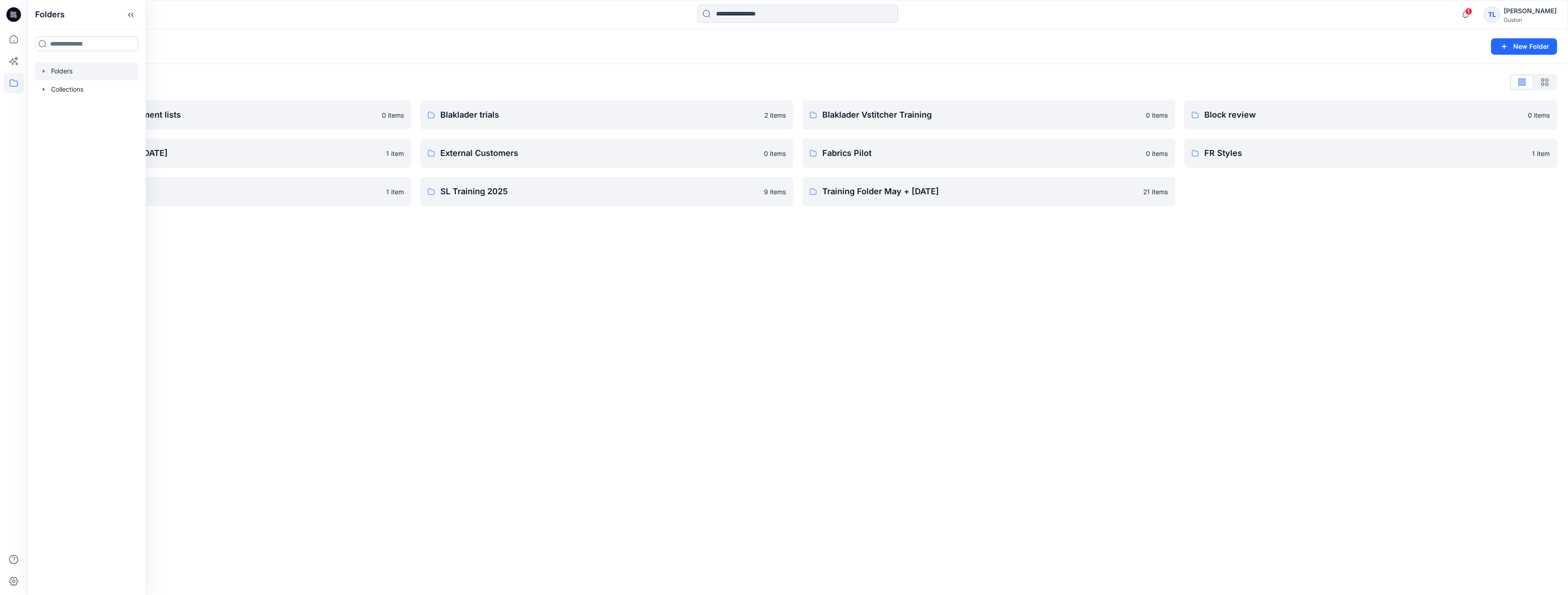
click at [428, 298] on div "Folders New Folder Folders List Avatars and measurement lists 0 items Developme…" at bounding box center [797, 312] width 1541 height 566
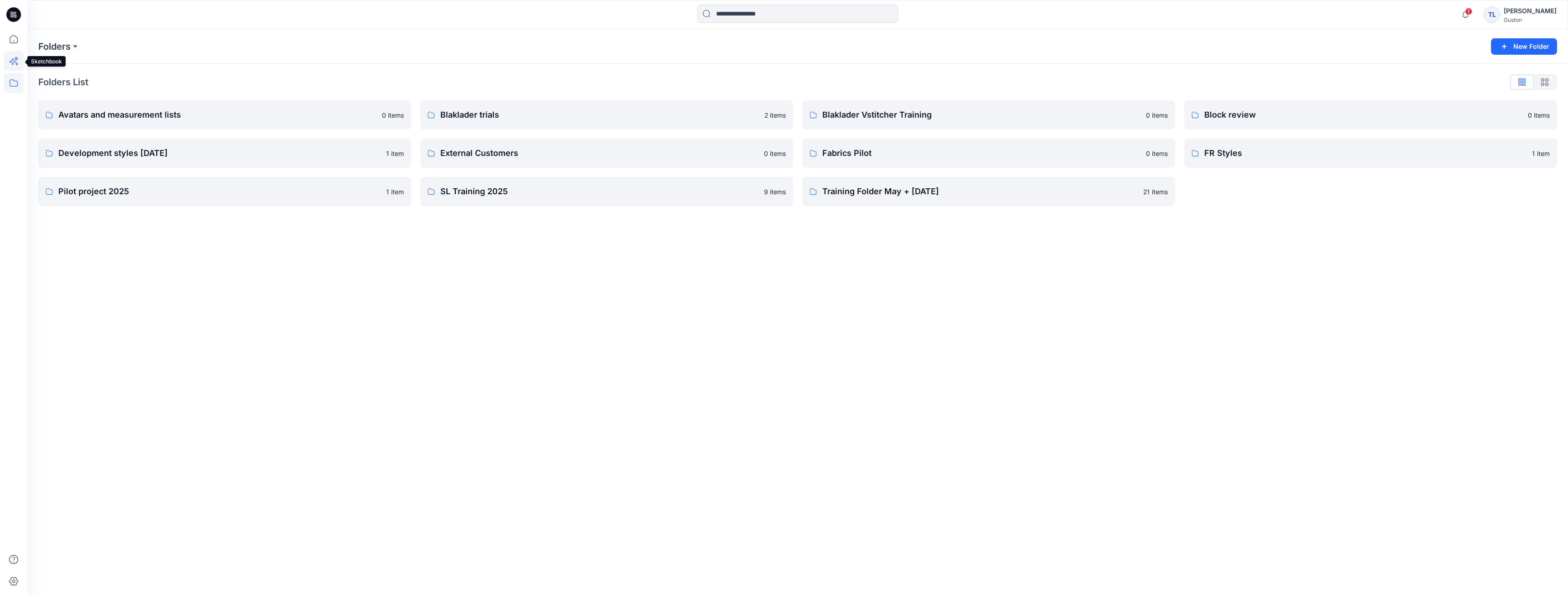
click at [17, 63] on icon at bounding box center [13, 61] width 20 height 20
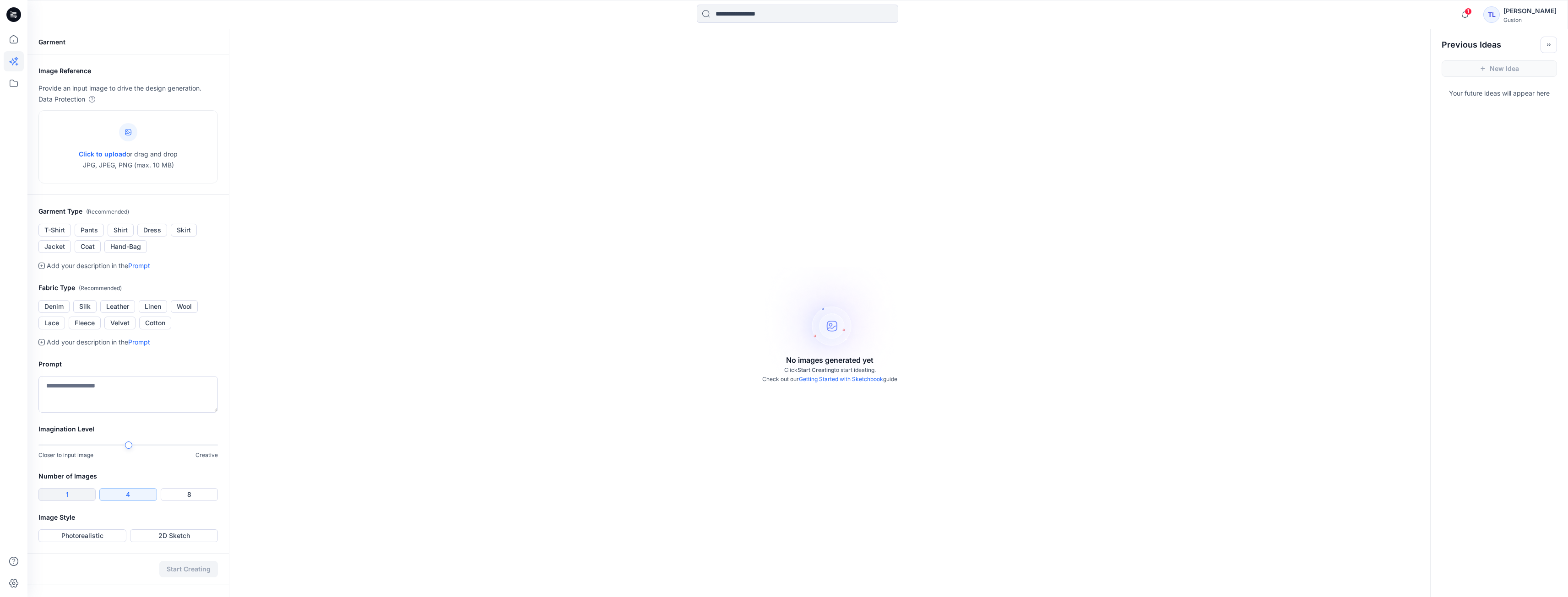
click at [80, 491] on button "1" at bounding box center [66, 495] width 57 height 13
click at [79, 495] on button "1" at bounding box center [66, 495] width 57 height 13
click at [119, 494] on button "4" at bounding box center [127, 495] width 57 height 13
click at [179, 500] on button "8" at bounding box center [189, 495] width 57 height 13
